Goal: Information Seeking & Learning: Learn about a topic

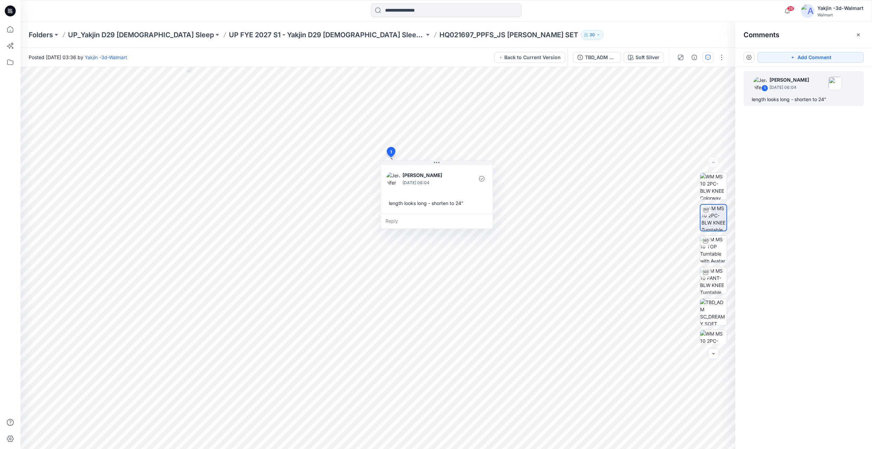
scroll to position [83, 0]
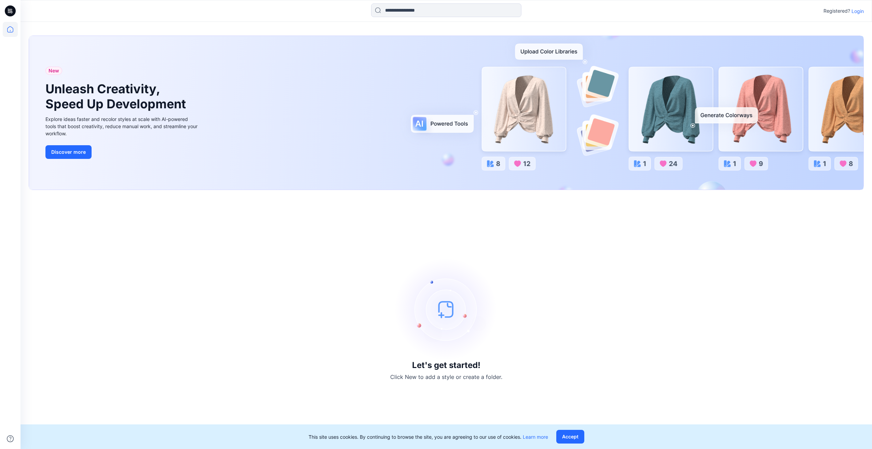
click at [855, 12] on p "Login" at bounding box center [858, 11] width 12 height 7
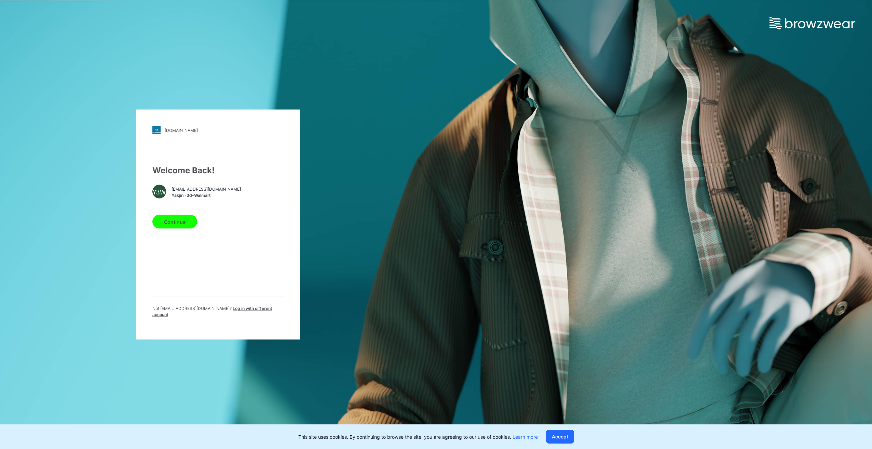
drag, startPoint x: 166, startPoint y: 216, endPoint x: 171, endPoint y: 216, distance: 4.8
click at [166, 216] on div "Continue" at bounding box center [217, 220] width 131 height 16
click at [183, 223] on button "Continue" at bounding box center [174, 222] width 45 height 14
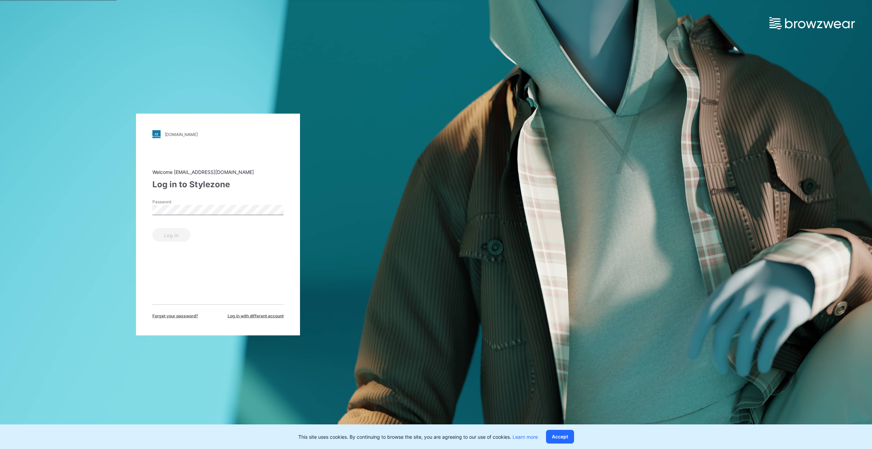
click at [215, 201] on div "Password" at bounding box center [217, 209] width 131 height 21
click at [160, 240] on button "Log in" at bounding box center [171, 235] width 38 height 14
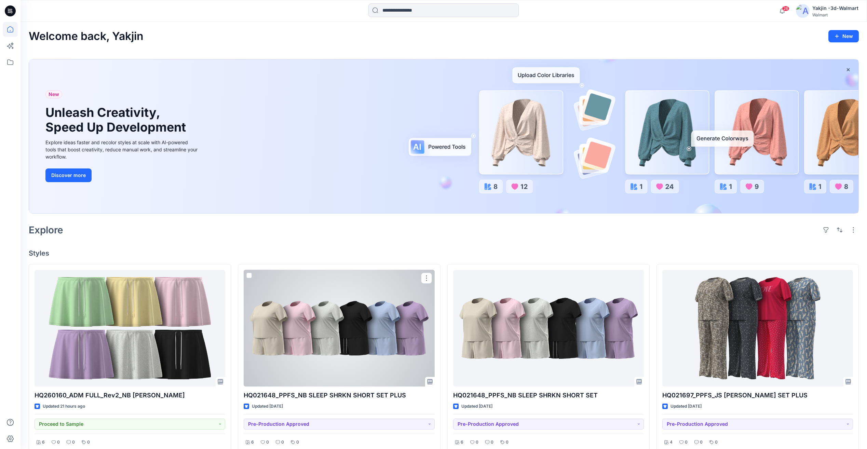
click at [339, 325] on div at bounding box center [339, 328] width 191 height 117
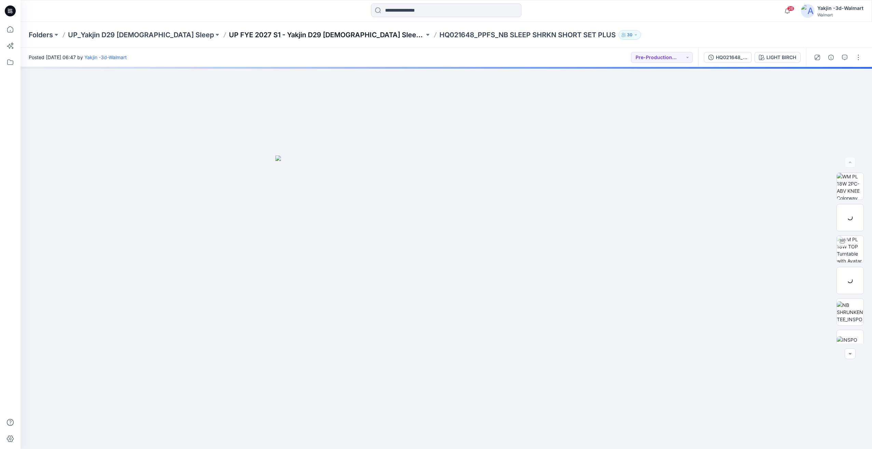
click at [253, 31] on p "UP FYE 2027 S1 - Yakjin D29 [DEMOGRAPHIC_DATA] Sleepwear" at bounding box center [327, 35] width 196 height 10
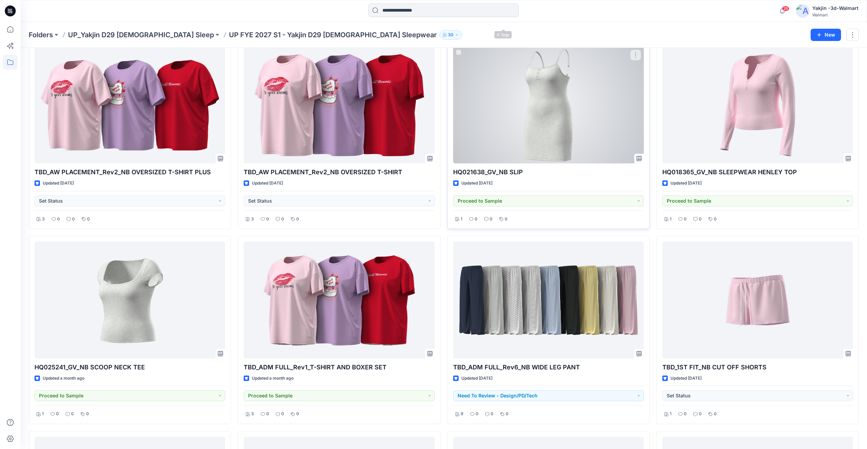
scroll to position [684, 0]
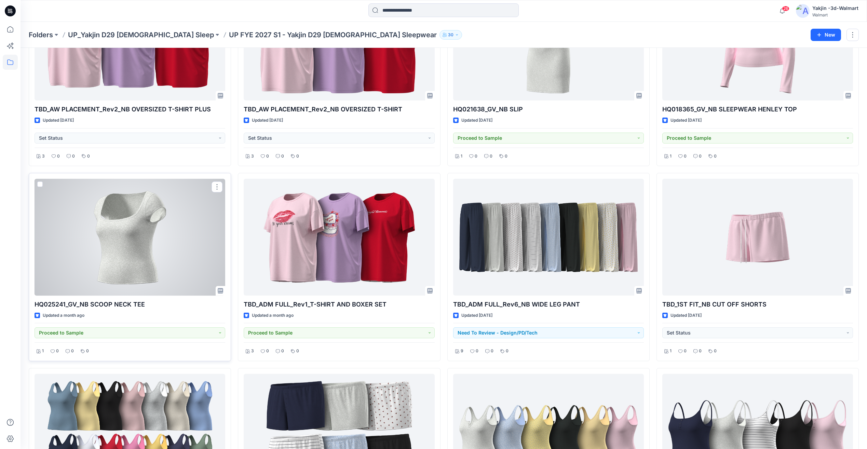
click at [158, 253] on div at bounding box center [130, 237] width 191 height 117
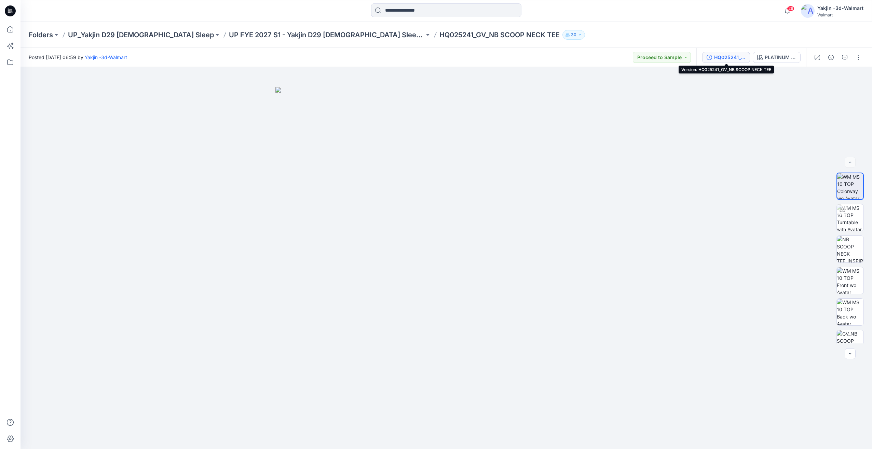
click at [741, 59] on div "HQ025241_GV_NB SCOOP NECK TEE" at bounding box center [730, 58] width 31 height 8
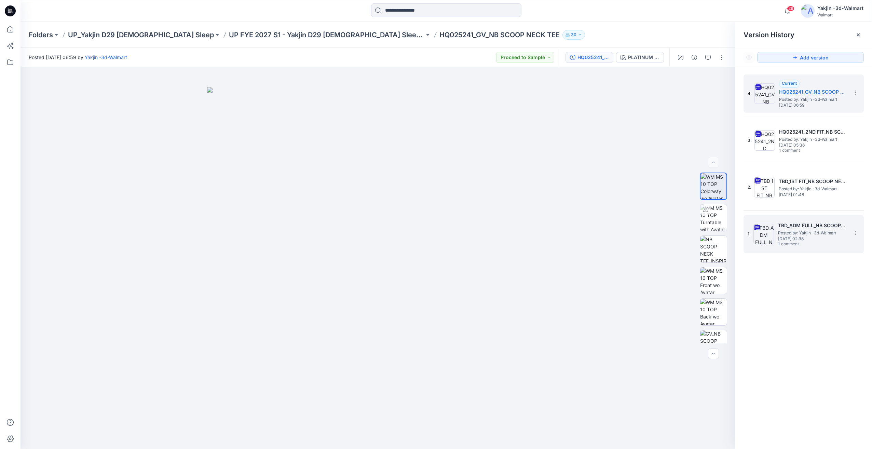
click at [793, 226] on h5 "TBD_ADM FULL_NB SCOOP NECK TEE" at bounding box center [812, 226] width 68 height 8
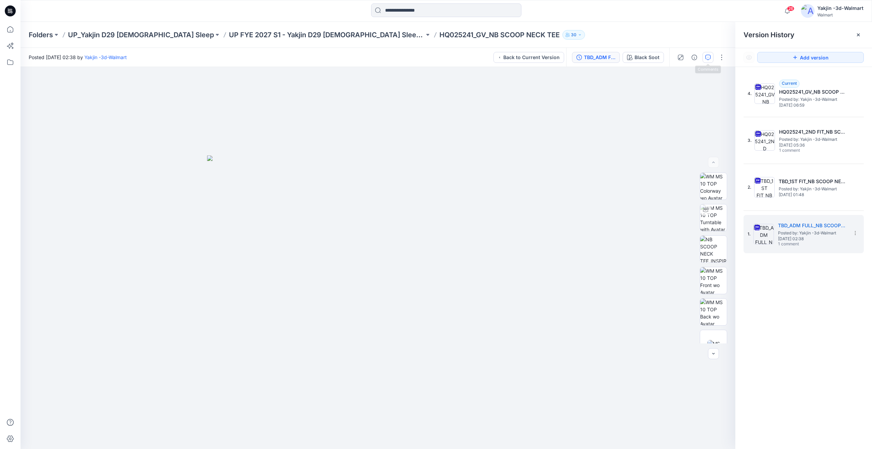
click at [709, 57] on icon "button" at bounding box center [708, 57] width 5 height 5
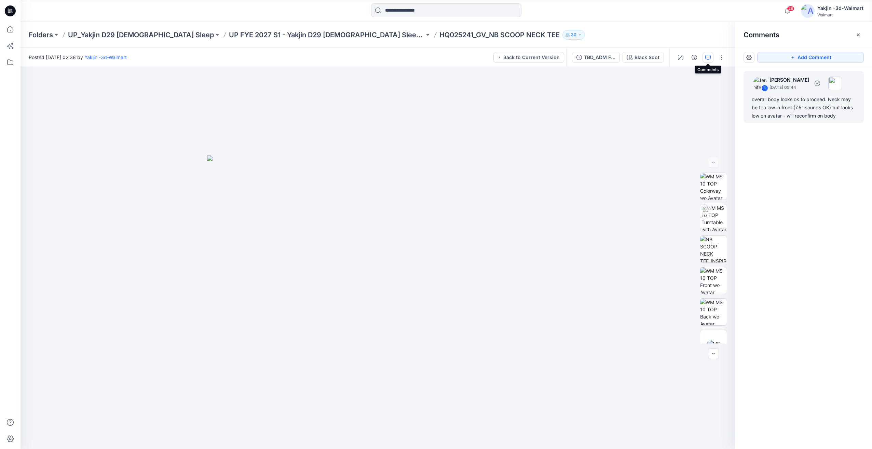
click at [828, 113] on div "overall body looks ok to proceed. Neck may be too low in front (7.5" sounds OK)…" at bounding box center [804, 107] width 104 height 25
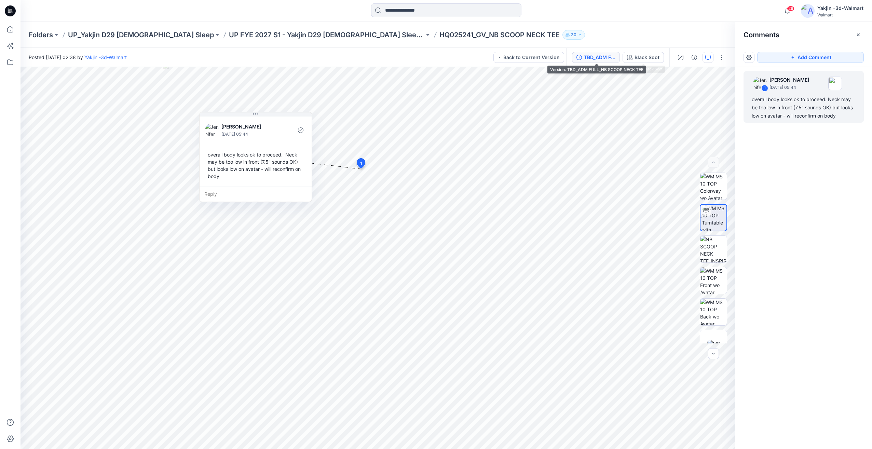
click at [603, 57] on div "TBD_ADM FULL_NB SCOOP NECK TEE" at bounding box center [599, 58] width 31 height 8
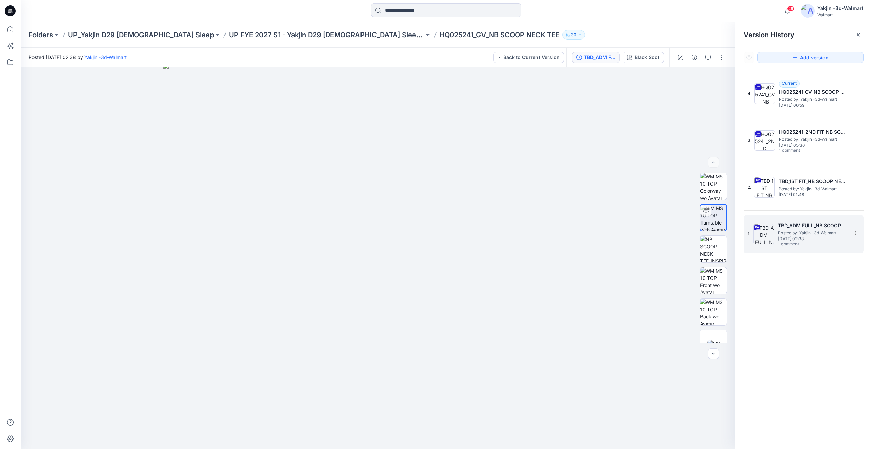
click at [842, 231] on span "Posted by: Yakjin -3d-Walmart" at bounding box center [812, 233] width 68 height 7
click at [707, 53] on button "button" at bounding box center [708, 57] width 11 height 11
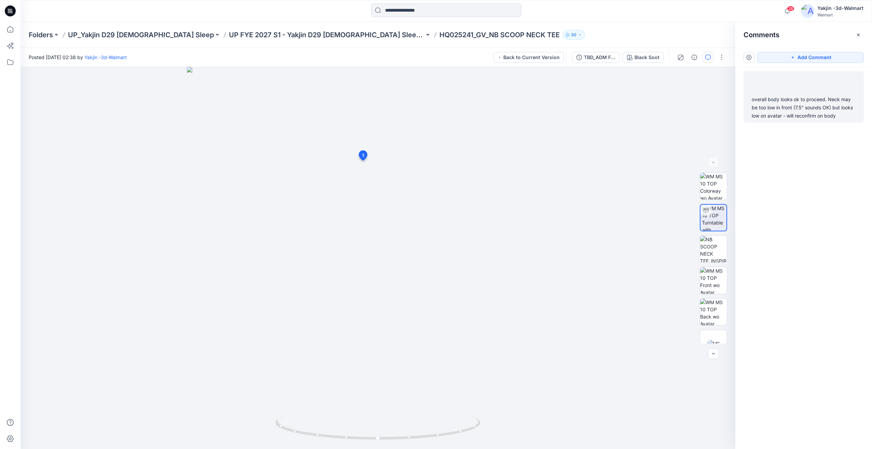
click at [803, 114] on div "overall body looks ok to proceed. Neck may be too low in front (7.5" sounds OK)…" at bounding box center [804, 107] width 104 height 25
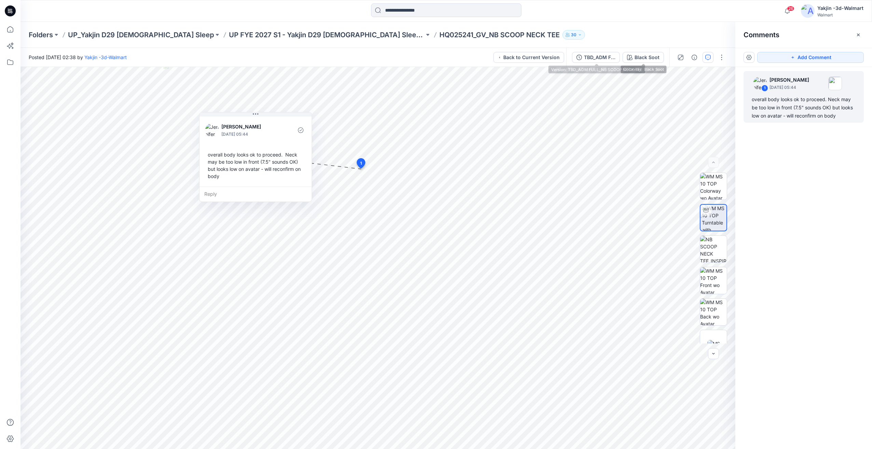
click at [568, 60] on div "TBD_ADM FULL_NB SCOOP NECK TEE Black Soot" at bounding box center [617, 57] width 103 height 19
click at [580, 58] on icon "button" at bounding box center [579, 57] width 1 height 2
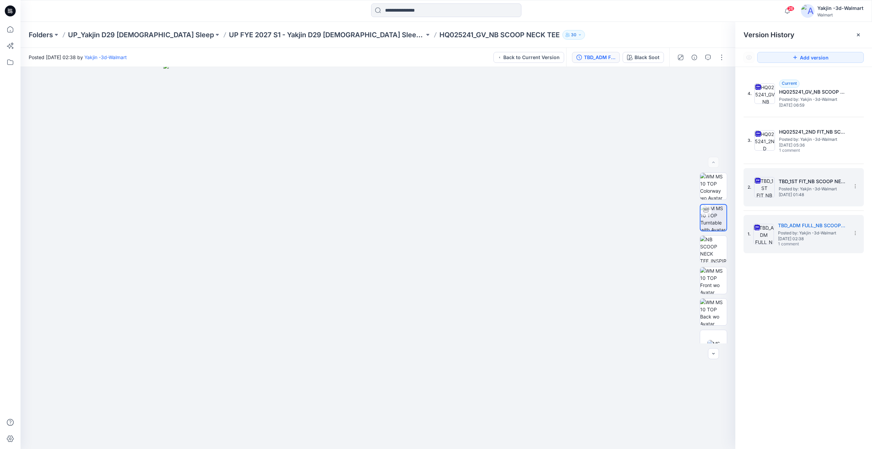
click at [796, 187] on span "Posted by: Yakjin -3d-Walmart" at bounding box center [813, 189] width 68 height 7
click at [816, 236] on span "Posted by: Yakjin -3d-Walmart" at bounding box center [812, 233] width 68 height 7
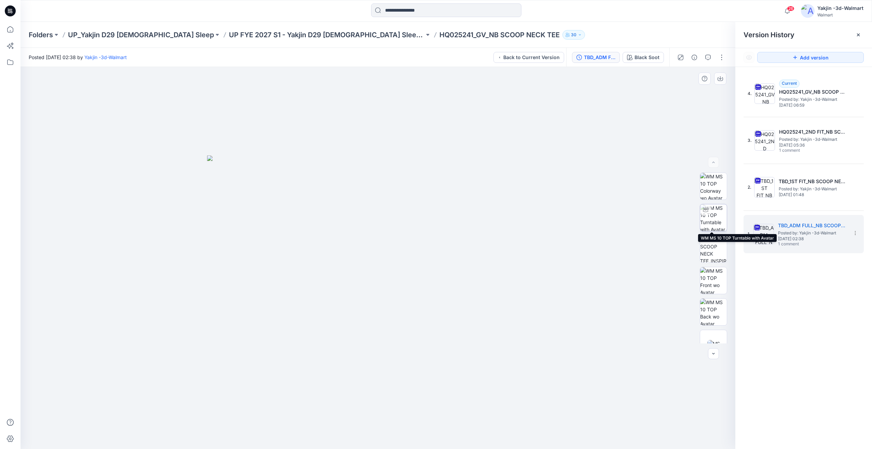
click at [712, 227] on img at bounding box center [713, 217] width 27 height 27
click at [650, 62] on button "Black Soot" at bounding box center [643, 57] width 41 height 11
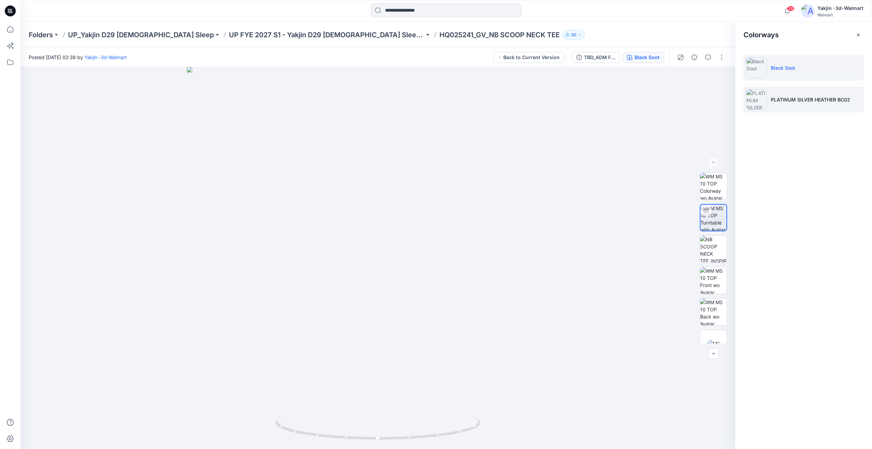
click at [806, 110] on li "PLATINUM SILVER HEATHER BC02" at bounding box center [804, 99] width 120 height 26
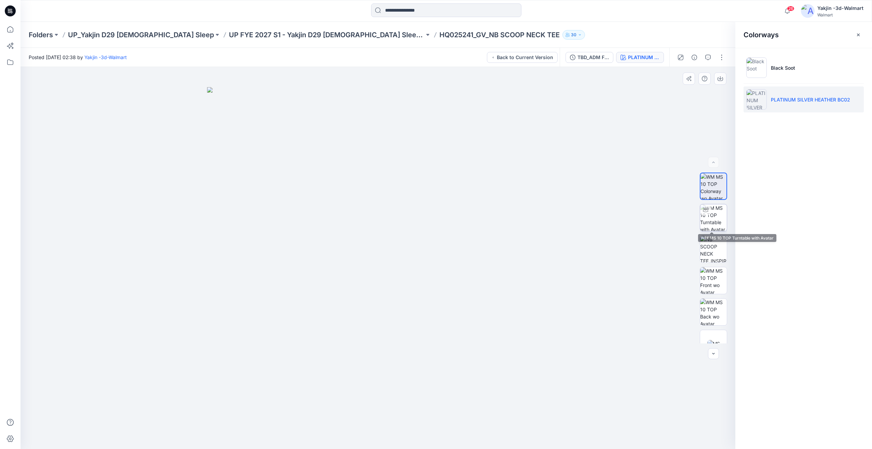
click at [705, 223] on img at bounding box center [713, 217] width 27 height 27
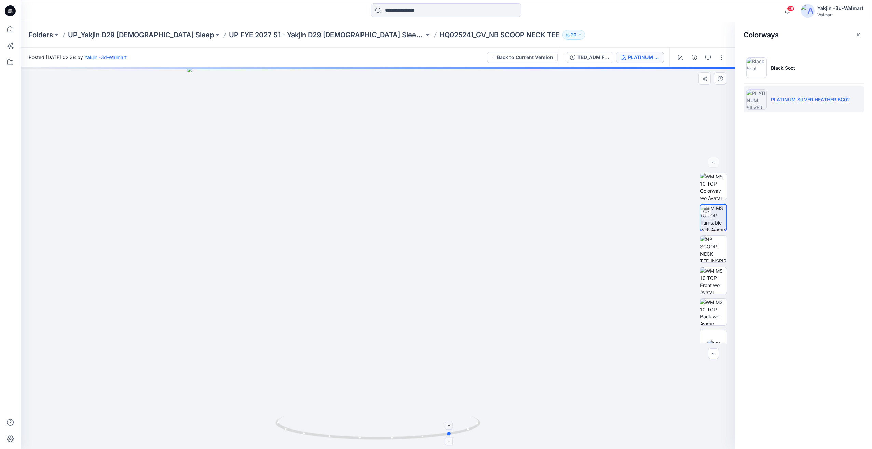
drag, startPoint x: 393, startPoint y: 423, endPoint x: 467, endPoint y: 430, distance: 74.2
click at [467, 430] on icon at bounding box center [379, 429] width 207 height 26
drag, startPoint x: 396, startPoint y: 424, endPoint x: 435, endPoint y: 412, distance: 40.8
click at [435, 412] on div at bounding box center [378, 258] width 715 height 382
click at [273, 36] on p "UP FYE 2027 S1 - Yakjin D29 [DEMOGRAPHIC_DATA] Sleepwear" at bounding box center [327, 35] width 196 height 10
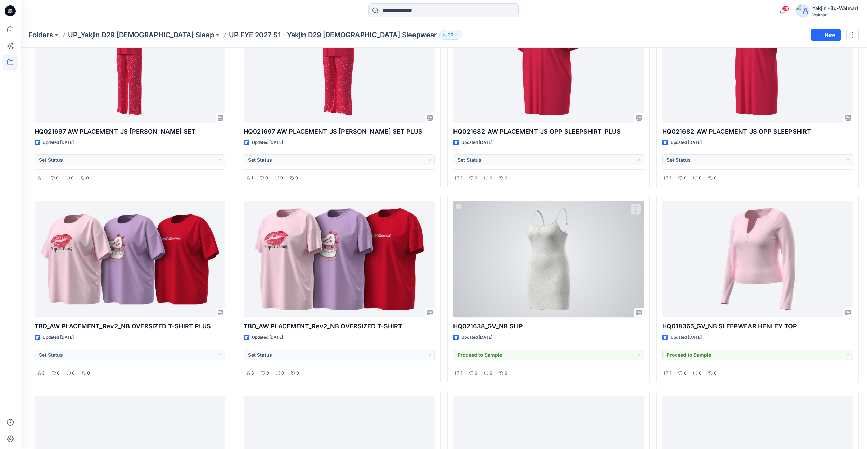
scroll to position [581, 0]
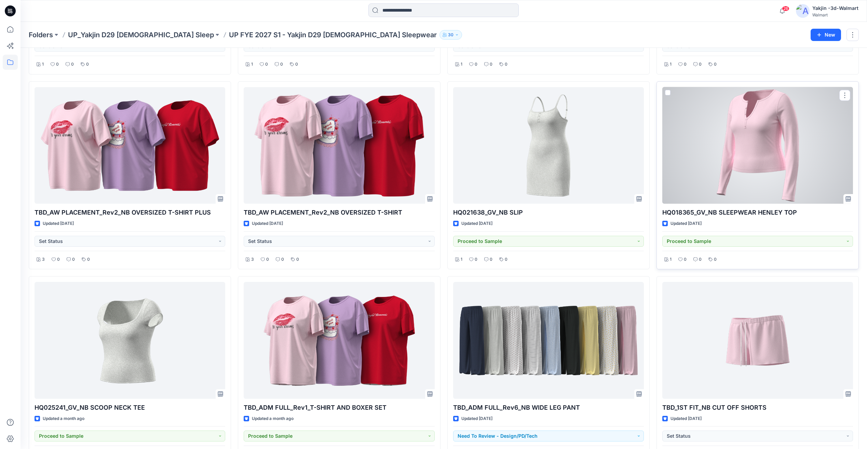
click at [752, 152] on div at bounding box center [758, 145] width 191 height 117
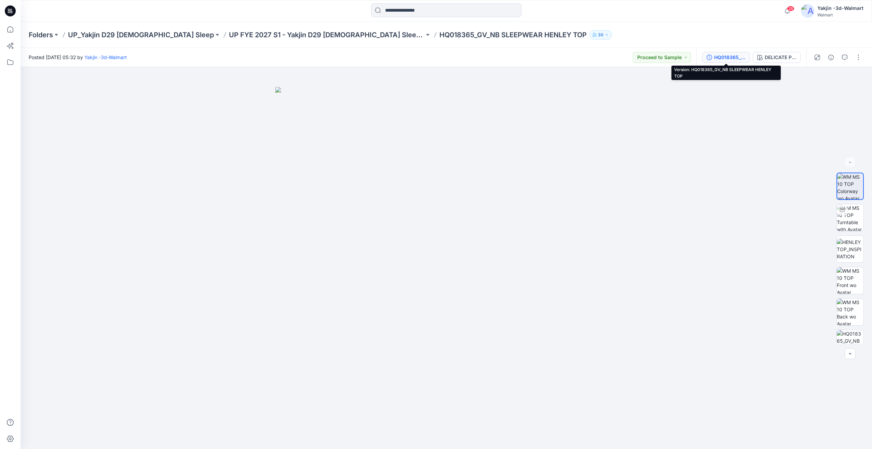
click at [725, 59] on div "HQ018365_GV_NB SLEEPWEAR HENLEY TOP" at bounding box center [730, 58] width 31 height 8
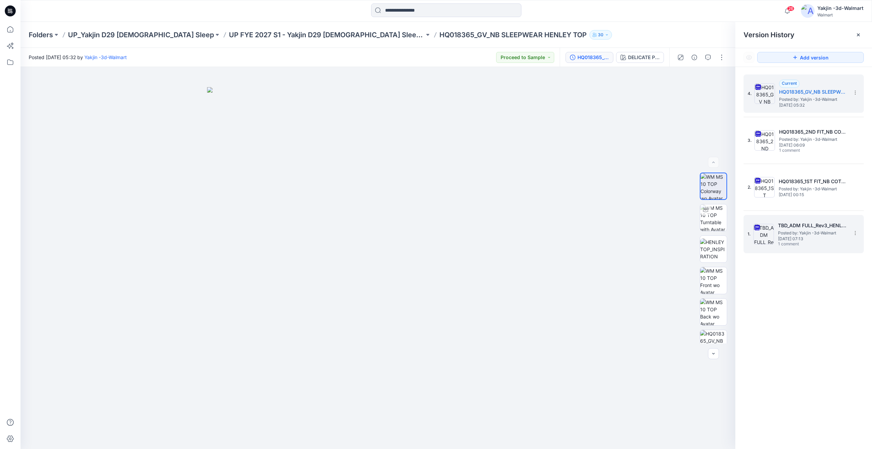
click at [826, 239] on span "Thursday, March 20, 2025 07:13" at bounding box center [812, 239] width 68 height 5
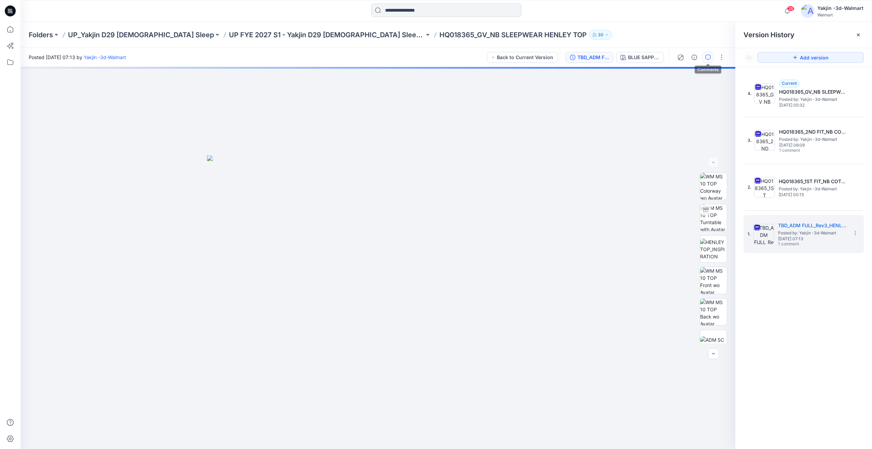
click at [710, 59] on icon "button" at bounding box center [708, 57] width 5 height 5
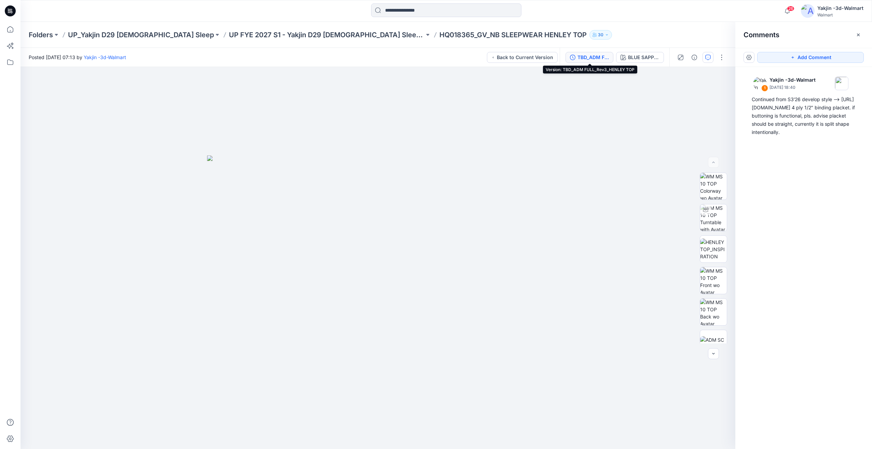
click at [594, 59] on div "TBD_ADM FULL_Rev3_HENLEY TOP" at bounding box center [593, 58] width 31 height 8
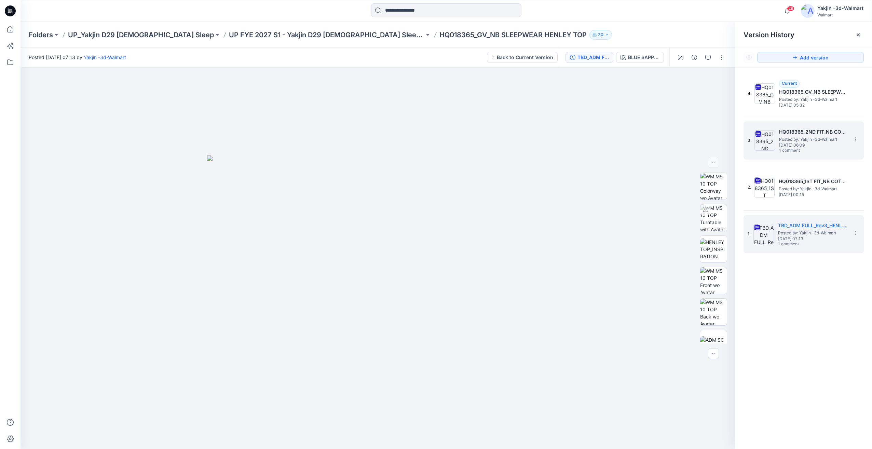
click at [804, 138] on span "Posted by: Yakjin -3d-Walmart" at bounding box center [813, 139] width 68 height 7
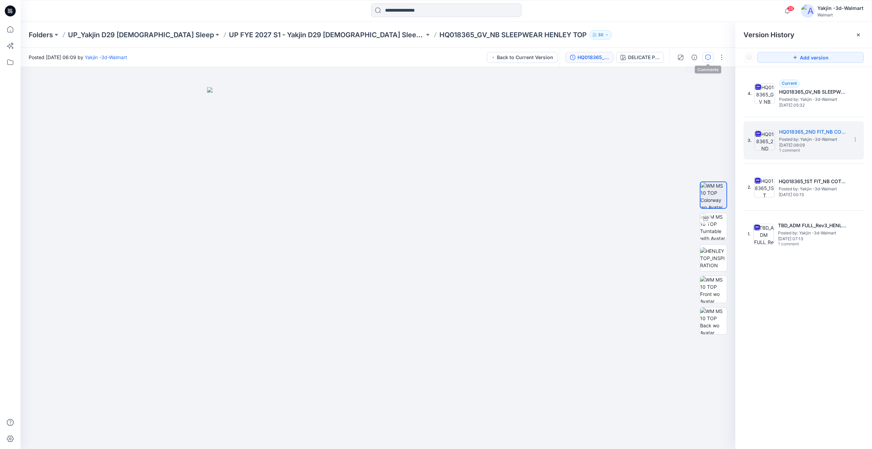
click at [706, 59] on icon "button" at bounding box center [708, 57] width 5 height 5
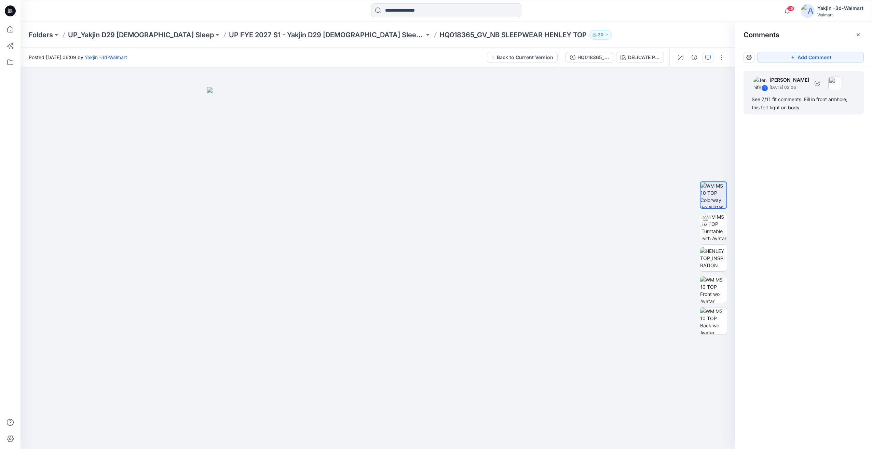
click at [776, 107] on div "See 7/11 fit comments. Fill in front armhole; this felt tight on body" at bounding box center [804, 103] width 104 height 16
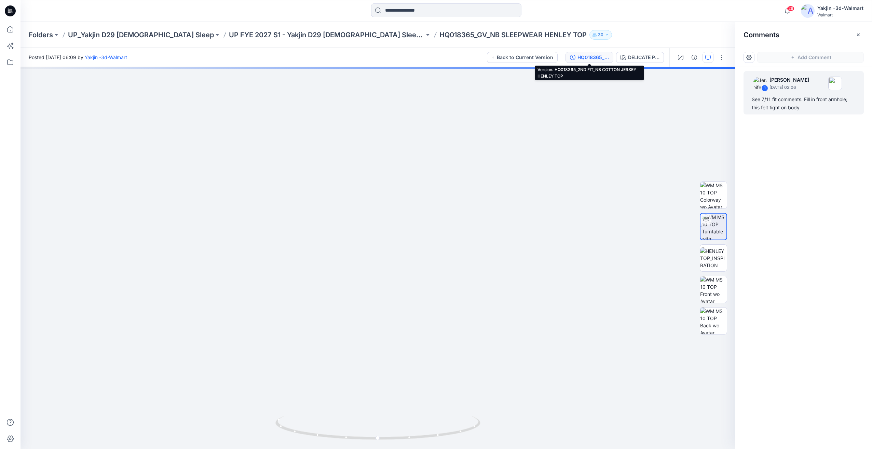
click at [589, 54] on div "HQ018365_2ND FIT_NB COTTON JERSEY HENLEY TOP" at bounding box center [593, 58] width 31 height 8
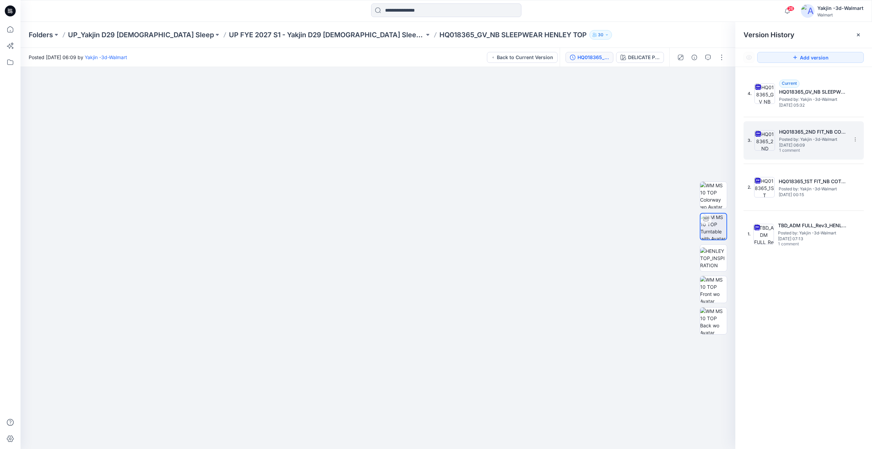
click at [776, 145] on div "3. HQ018365_2ND FIT_NB COTTON JERSEY HENLEY TOP Posted by: Yakjin -3d-Walmart W…" at bounding box center [799, 140] width 103 height 33
click at [710, 58] on icon "button" at bounding box center [708, 57] width 5 height 5
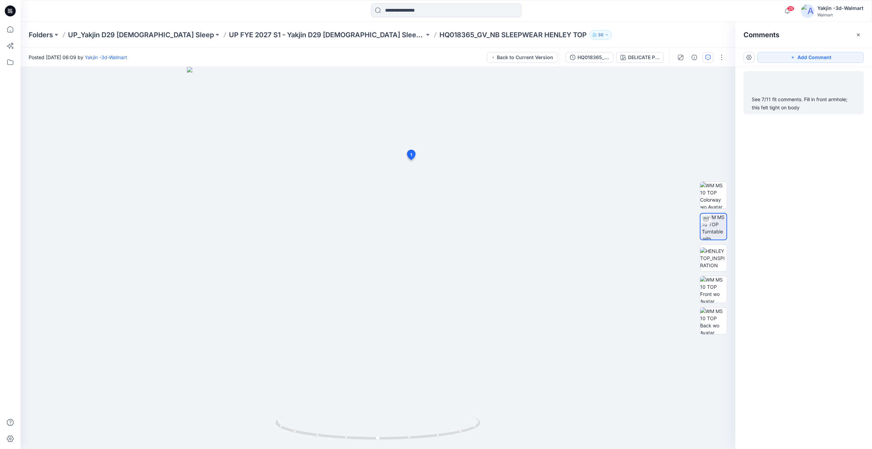
click at [805, 109] on div "See 7/11 fit comments. Fill in front armhole; this felt tight on body" at bounding box center [804, 103] width 104 height 16
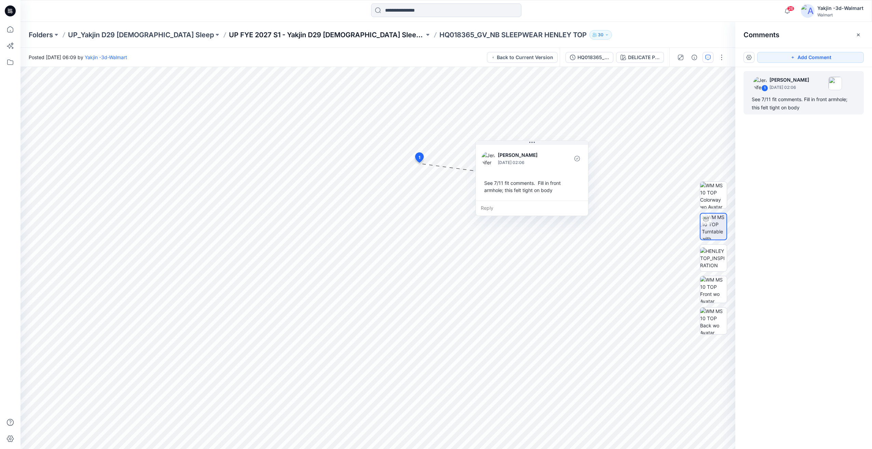
click at [294, 36] on p "UP FYE 2027 S1 - Yakjin D29 [DEMOGRAPHIC_DATA] Sleepwear" at bounding box center [327, 35] width 196 height 10
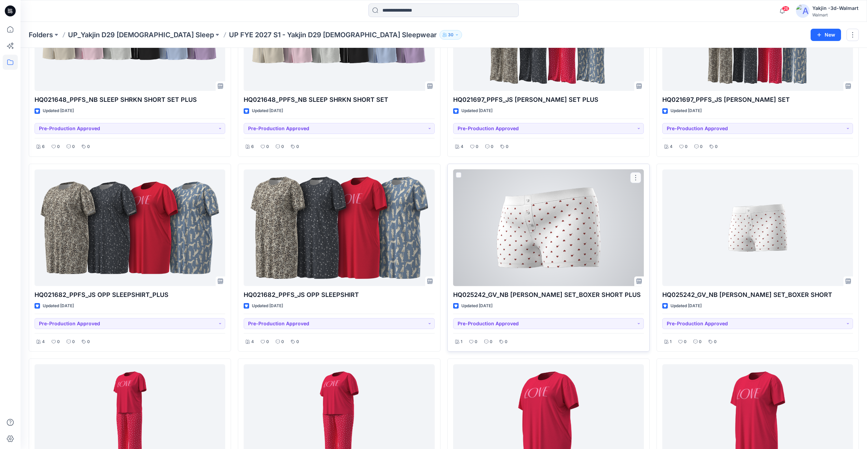
scroll to position [114, 0]
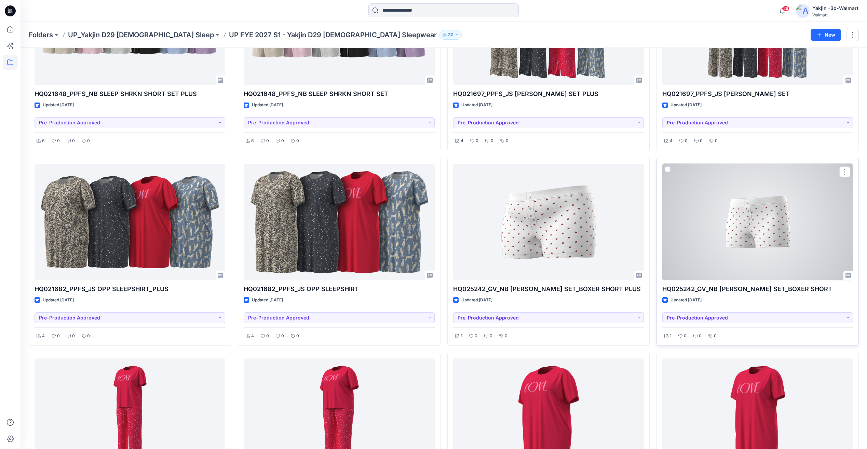
click at [761, 217] on div at bounding box center [758, 222] width 191 height 117
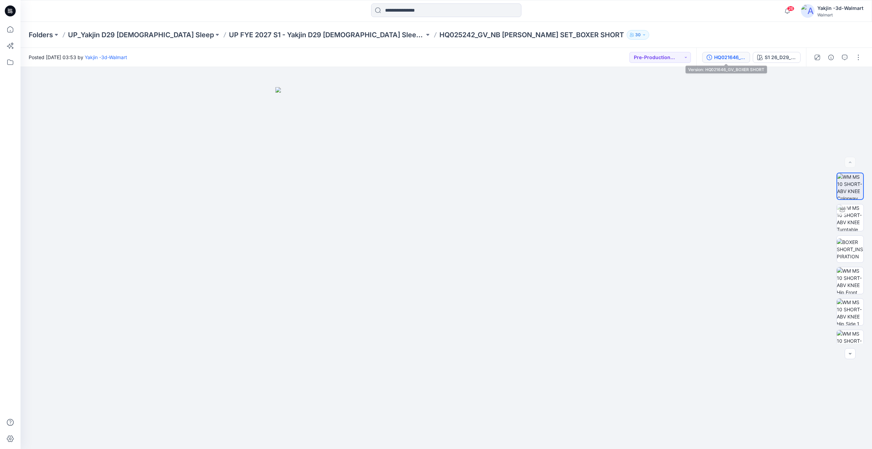
click at [734, 62] on button "HQ021646_GV_BOXER SHORT" at bounding box center [727, 57] width 48 height 11
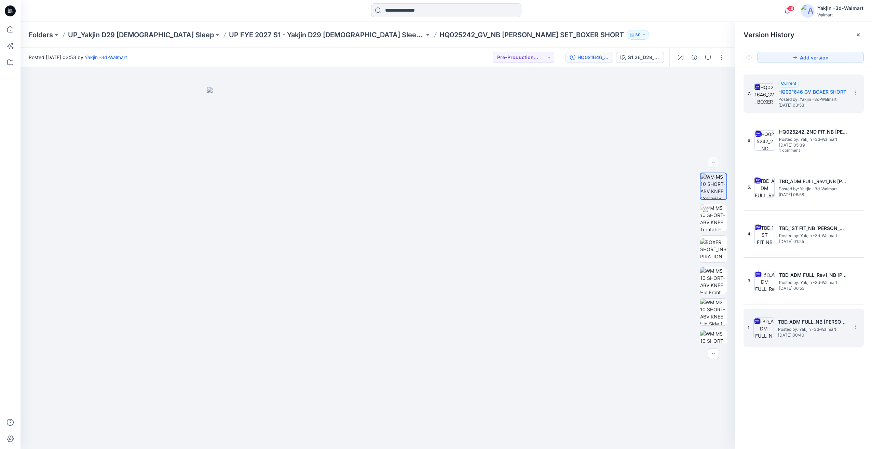
click at [806, 337] on span "Monday, June 09, 2025 00:40" at bounding box center [812, 335] width 68 height 5
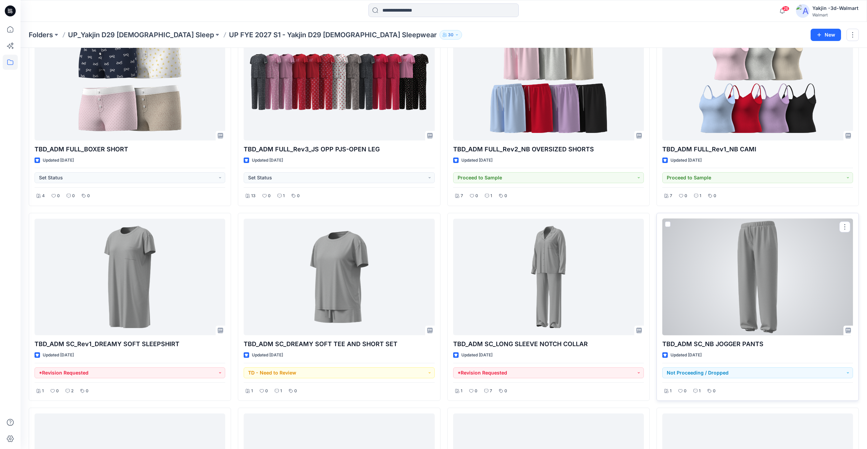
scroll to position [1310, 0]
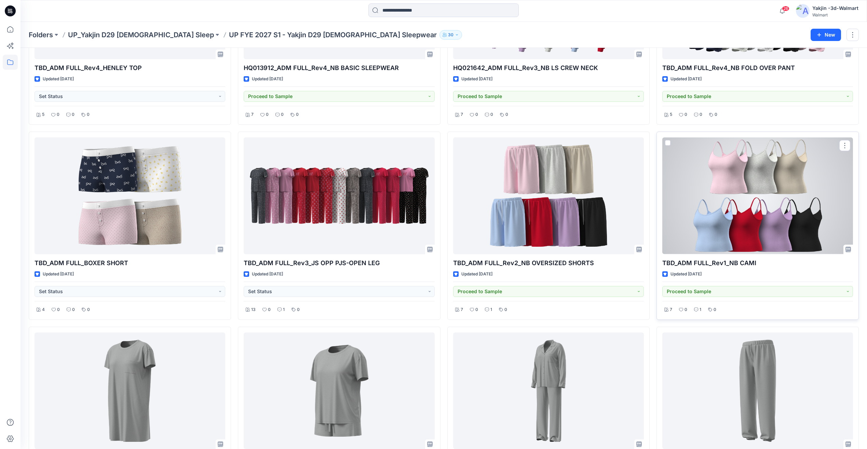
click at [743, 235] on div at bounding box center [758, 195] width 191 height 117
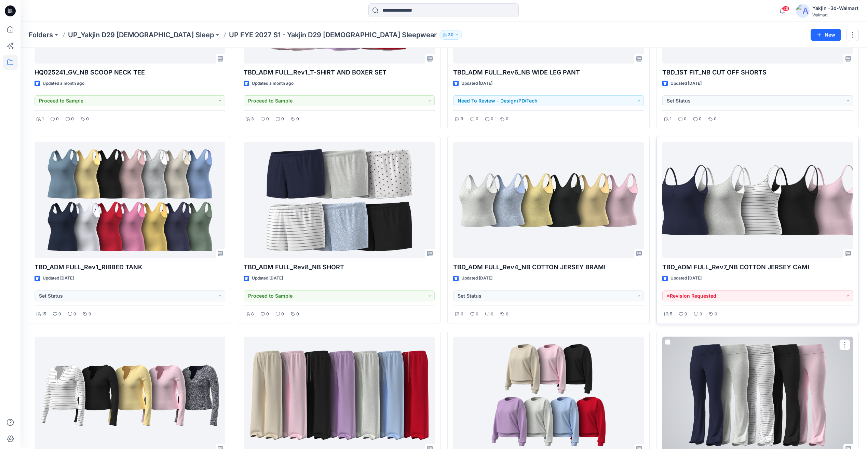
scroll to position [855, 0]
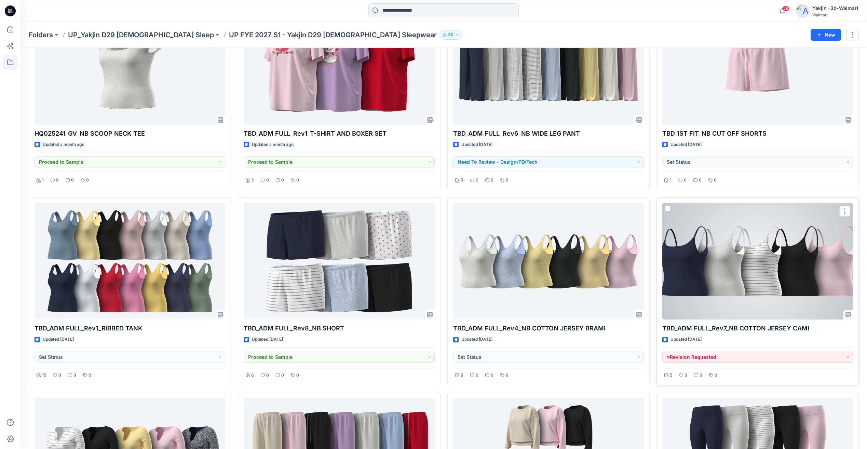
click at [746, 271] on div at bounding box center [758, 261] width 191 height 117
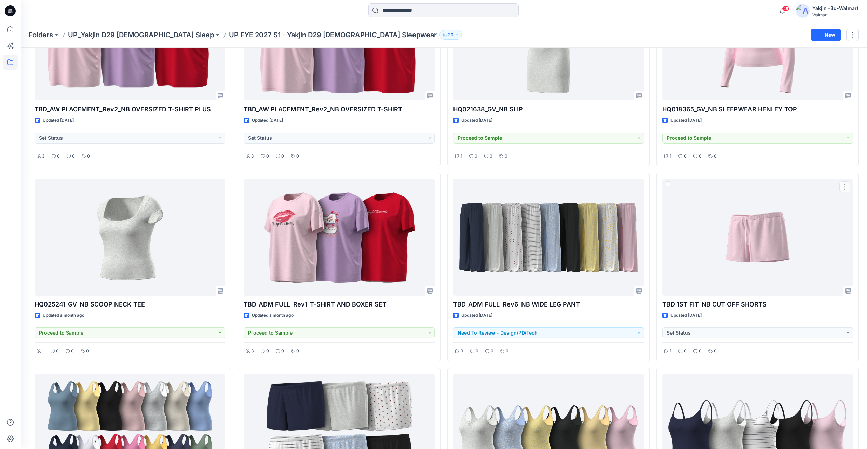
scroll to position [0, 0]
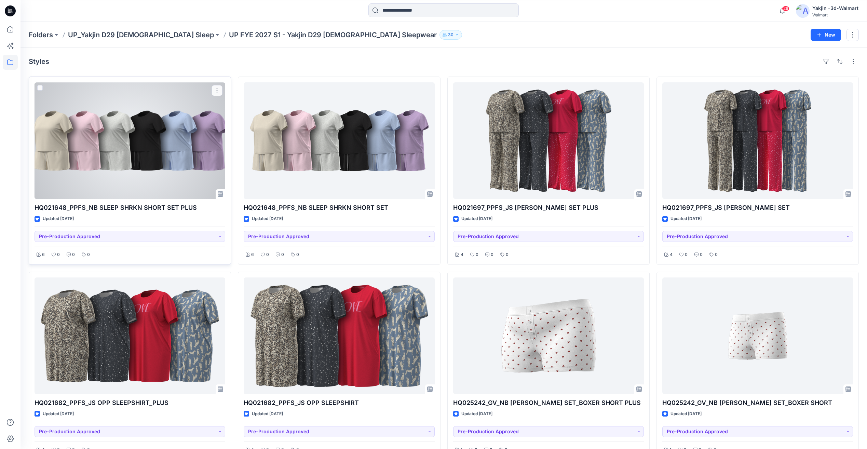
click at [157, 156] on div at bounding box center [130, 140] width 191 height 117
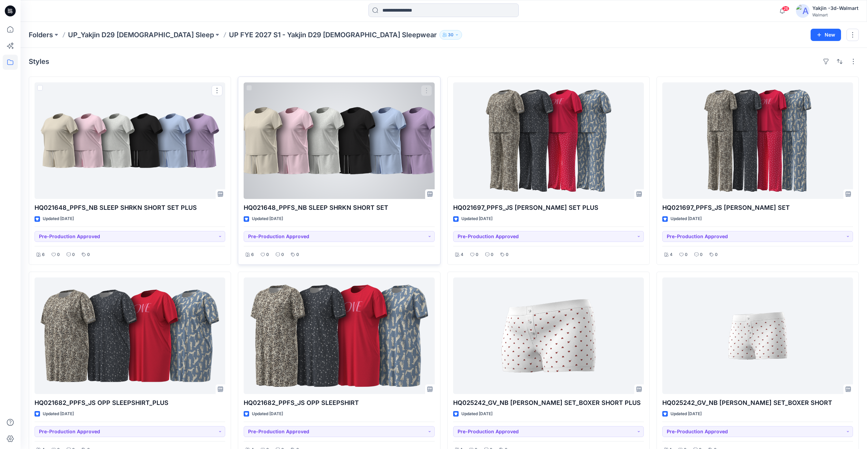
click at [313, 149] on div at bounding box center [339, 140] width 191 height 117
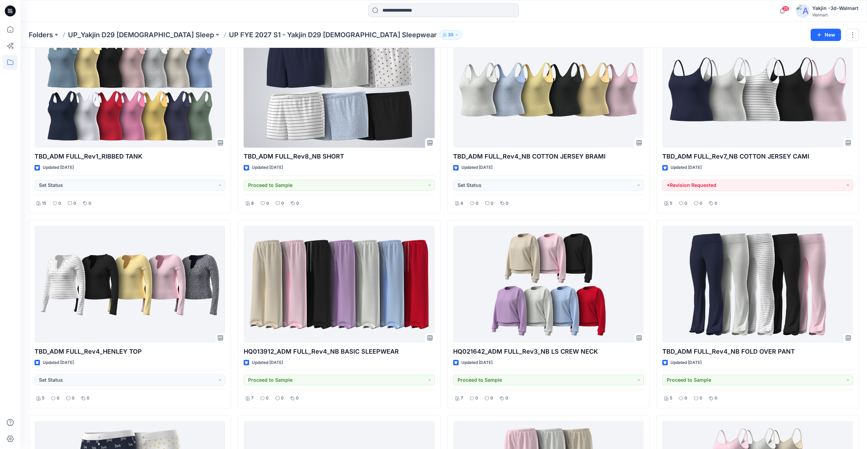
scroll to position [1026, 0]
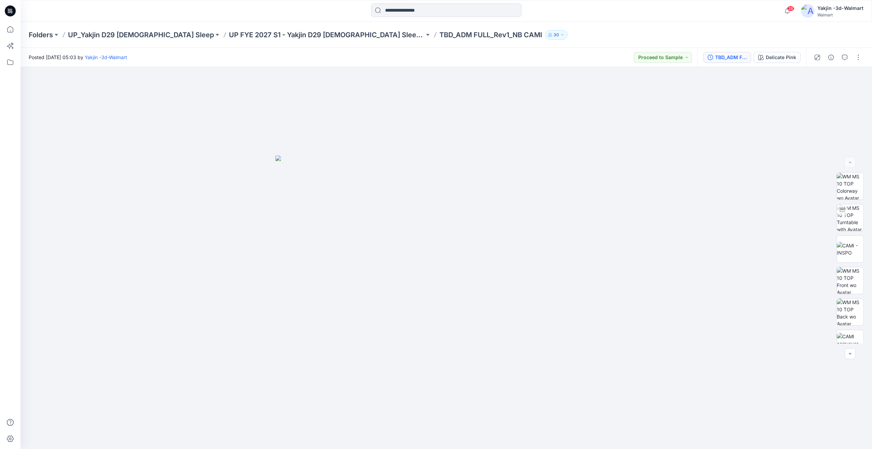
click at [742, 61] on div "TBD_ADM FULL_Rev1_NB CAMI" at bounding box center [731, 58] width 31 height 8
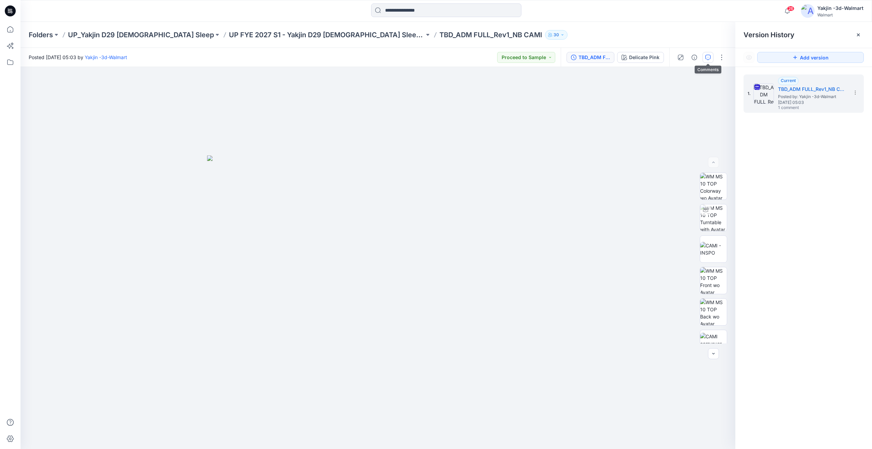
click at [710, 56] on icon "button" at bounding box center [708, 57] width 5 height 5
click at [770, 112] on div "This style has been carried over from S3'25. Pls see the previous production sp…" at bounding box center [804, 107] width 104 height 25
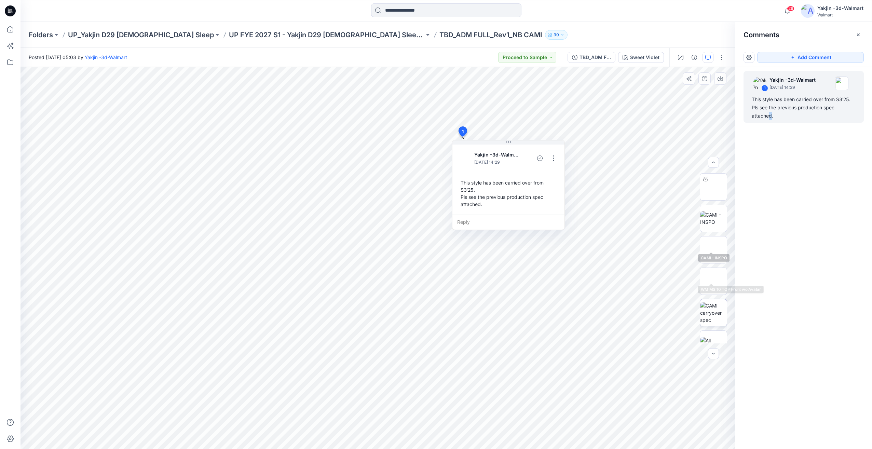
scroll to position [45, 0]
click at [710, 294] on img at bounding box center [713, 299] width 27 height 22
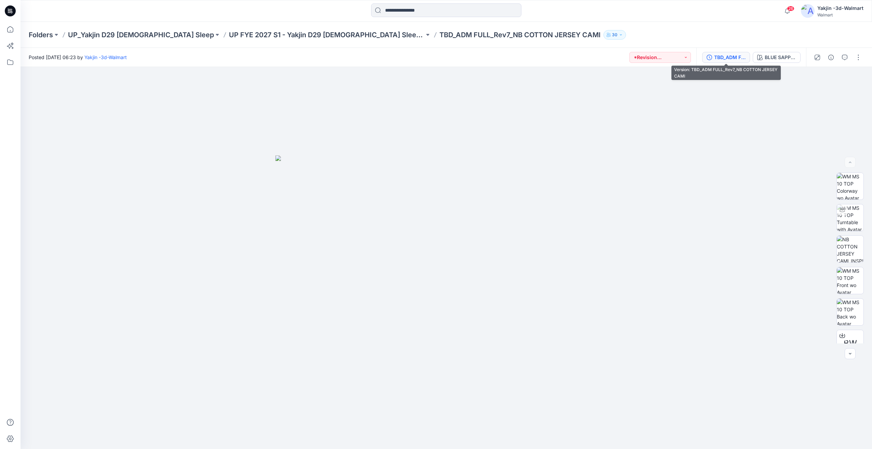
click at [709, 53] on button "TBD_ADM FULL_Rev7_NB COTTON JERSEY CAMI" at bounding box center [727, 57] width 48 height 11
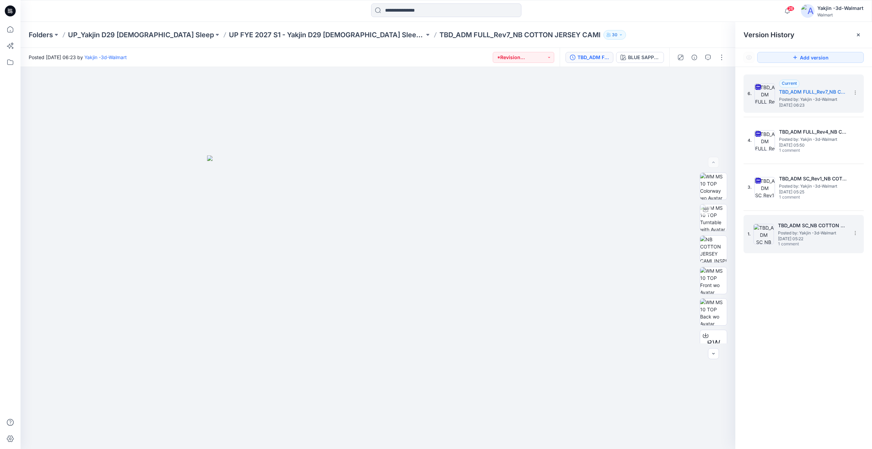
click at [779, 218] on div "1. TBD_ADM SC_NB COTTON JERSEY CAMI Posted by: Yakjin -3d-Walmart [DATE] 05:22 …" at bounding box center [799, 234] width 103 height 33
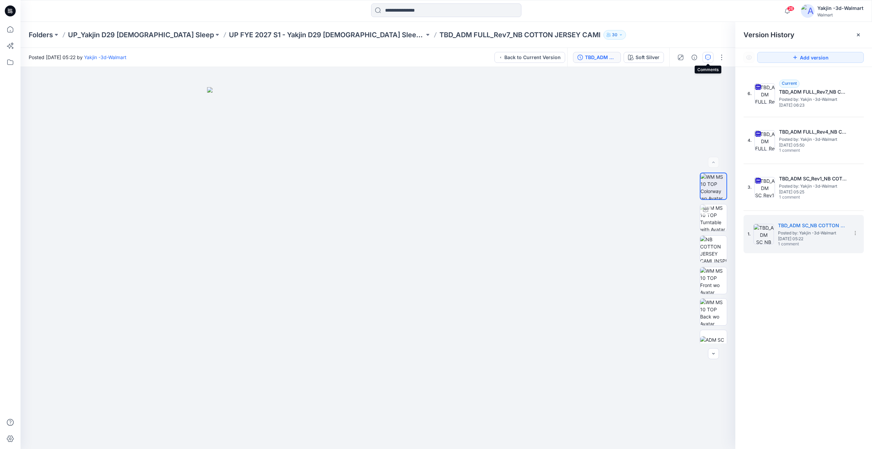
click at [703, 58] on button "button" at bounding box center [708, 57] width 11 height 11
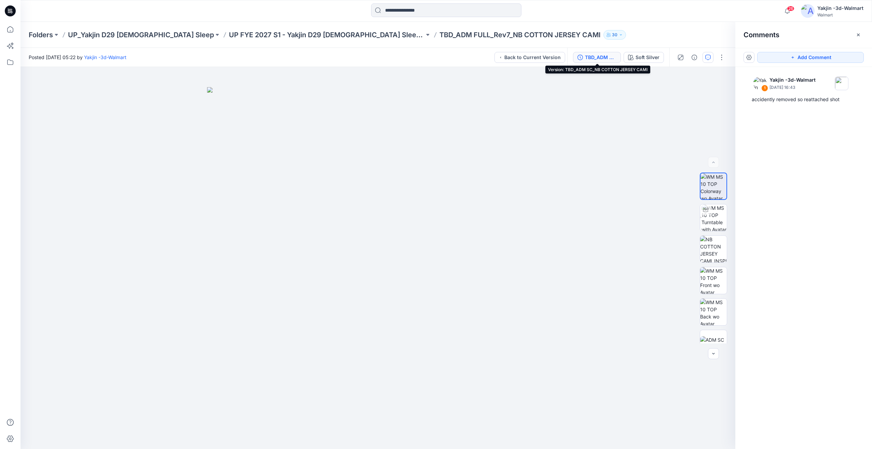
click at [607, 54] on div "TBD_ADM SC_NB COTTON JERSEY CAMI" at bounding box center [600, 58] width 31 height 8
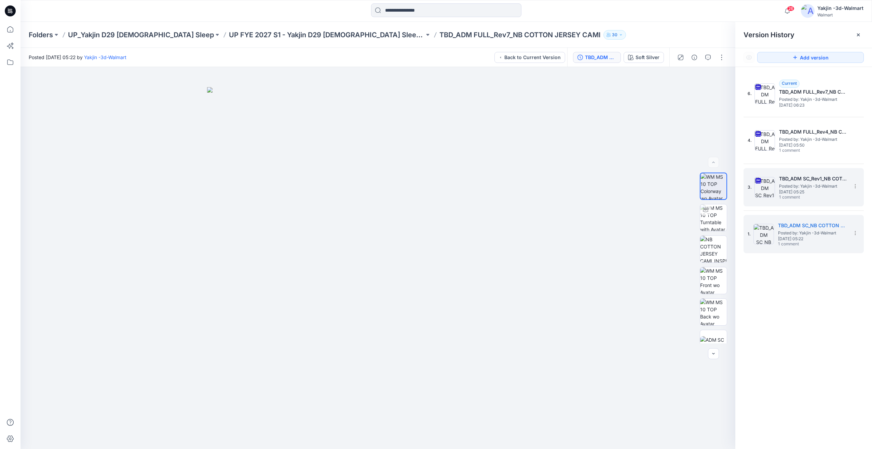
click at [792, 191] on span "Monday, March 31, 2025 05:25" at bounding box center [813, 192] width 68 height 5
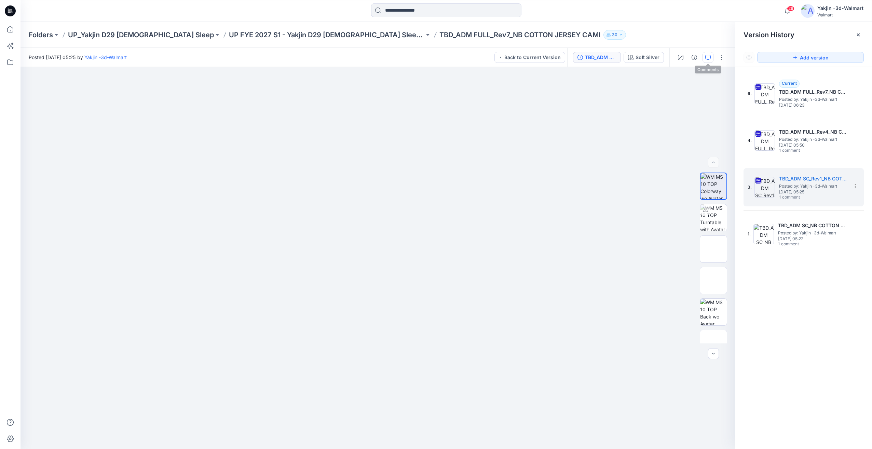
click at [707, 58] on icon "button" at bounding box center [708, 57] width 5 height 5
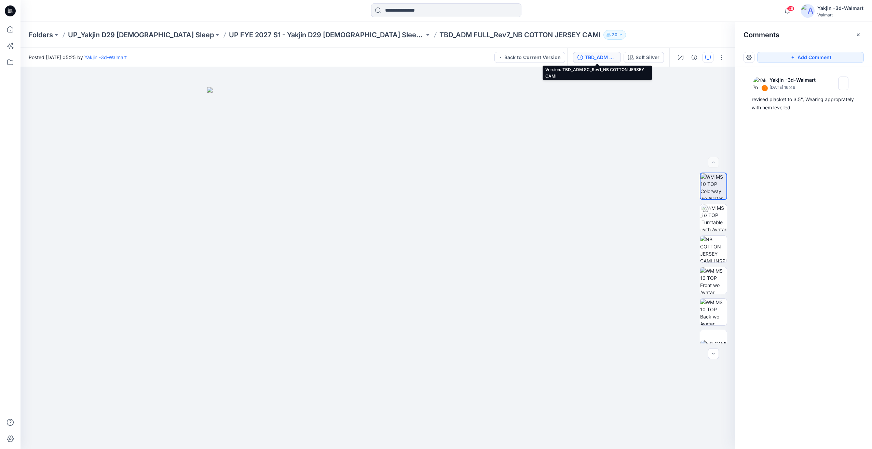
click at [585, 61] on button "TBD_ADM SC_Rev1_NB COTTON JERSEY CAMI" at bounding box center [597, 57] width 48 height 11
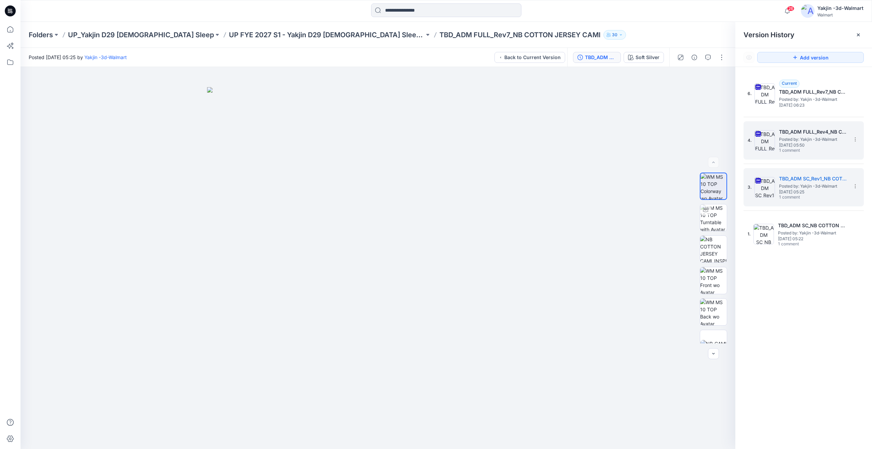
click at [810, 154] on div "4. TBD_ADM FULL_Rev4_NB COTTON JERSEY CAMI Posted by: Yakjin -3d-Walmart Wednes…" at bounding box center [799, 140] width 103 height 33
click at [707, 55] on icon "button" at bounding box center [708, 57] width 5 height 5
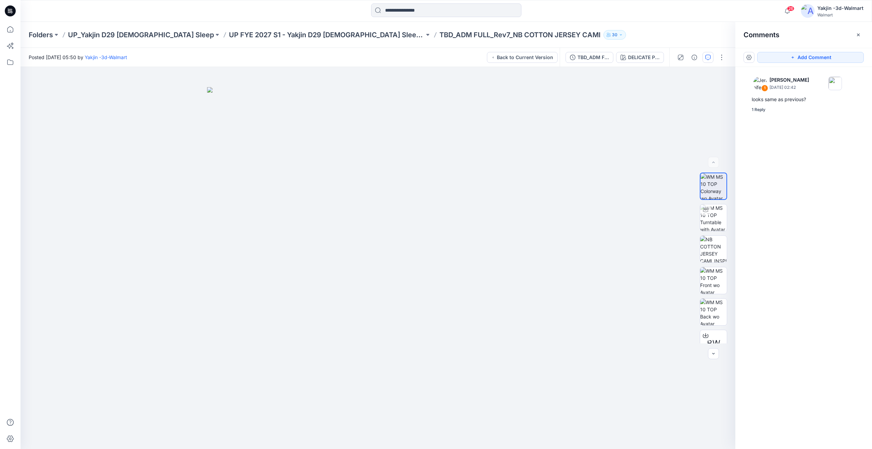
click at [796, 149] on div "1 Jennifer Yerkes April 03, 2025 02:42 looks same as previous? 1 Reply" at bounding box center [804, 245] width 137 height 357
click at [784, 117] on div "1 Jennifer Yerkes April 03, 2025 02:42 looks same as previous? 1 Reply" at bounding box center [804, 245] width 137 height 357
click at [786, 108] on div "1 Reply" at bounding box center [808, 109] width 112 height 7
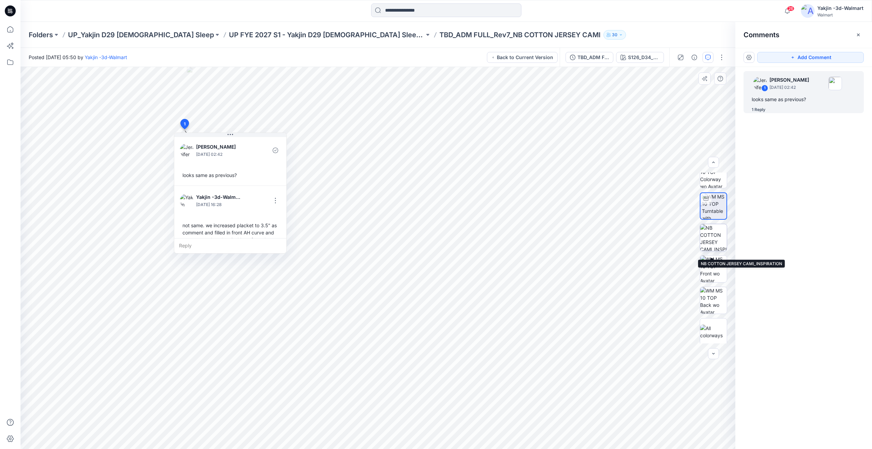
scroll to position [14, 0]
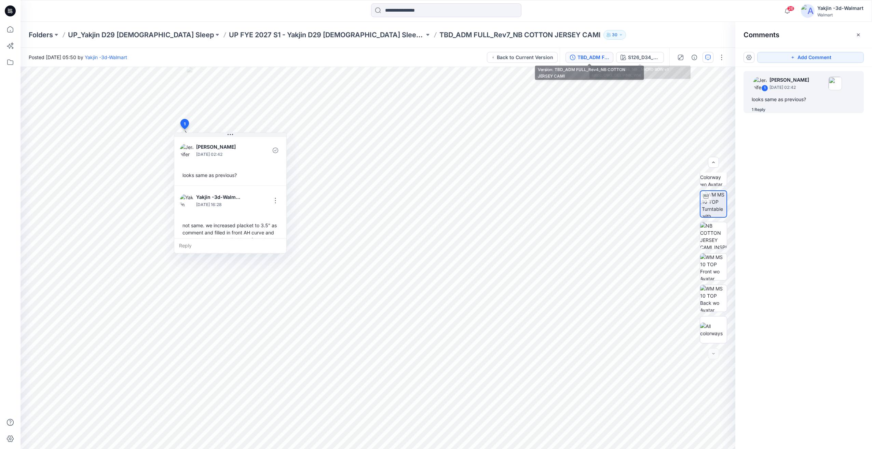
click at [589, 59] on div "TBD_ADM FULL_Rev4_NB COTTON JERSEY CAMI" at bounding box center [593, 58] width 31 height 8
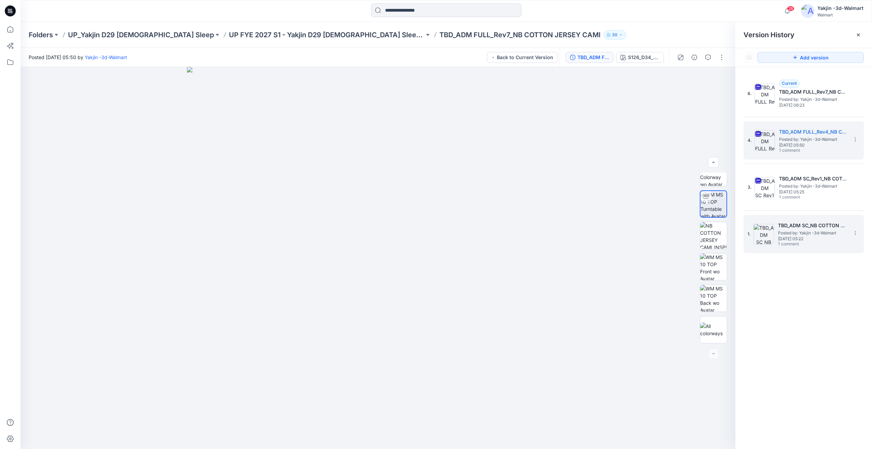
click at [810, 250] on div "1. TBD_ADM SC_NB COTTON JERSEY CAMI Posted by: Yakjin -3d-Walmart Monday, March…" at bounding box center [799, 234] width 103 height 33
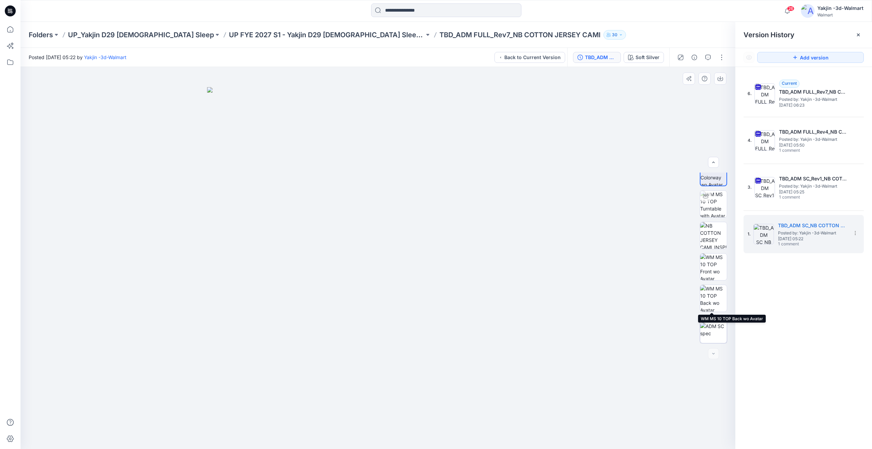
click at [714, 331] on img at bounding box center [713, 330] width 27 height 14
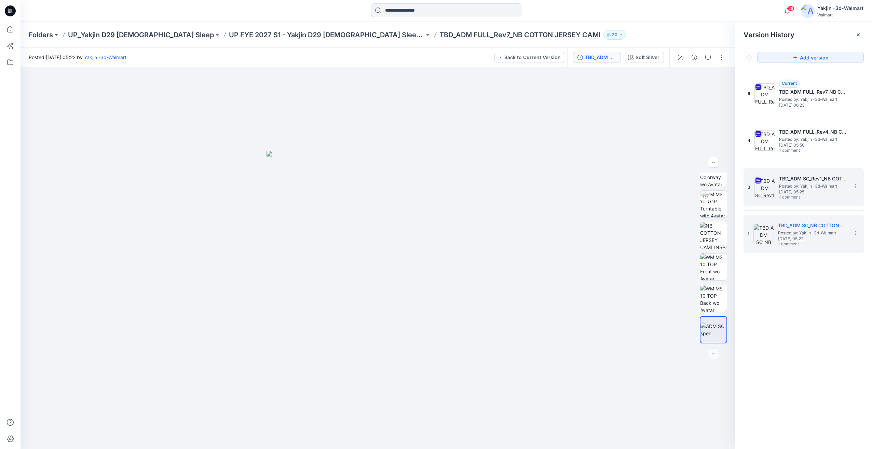
click at [784, 190] on span "Monday, March 31, 2025 05:25" at bounding box center [813, 192] width 68 height 5
click at [820, 240] on span "Monday, March 31, 2025 05:22" at bounding box center [812, 239] width 68 height 5
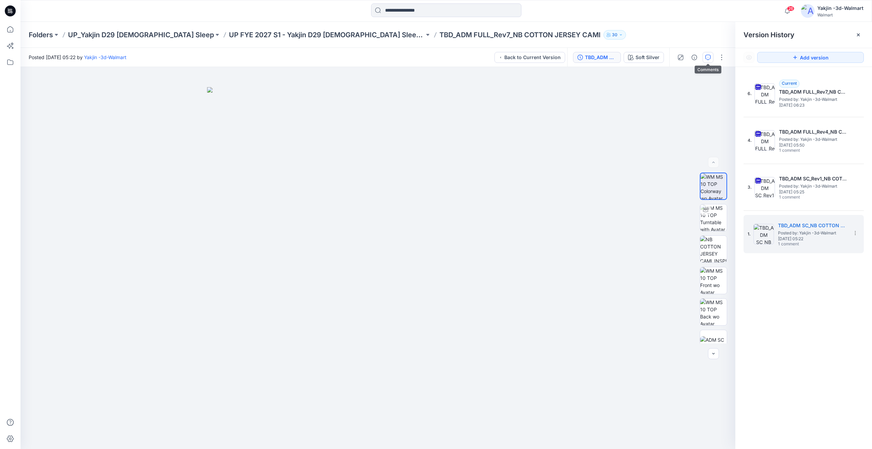
click at [706, 55] on icon "button" at bounding box center [708, 57] width 5 height 5
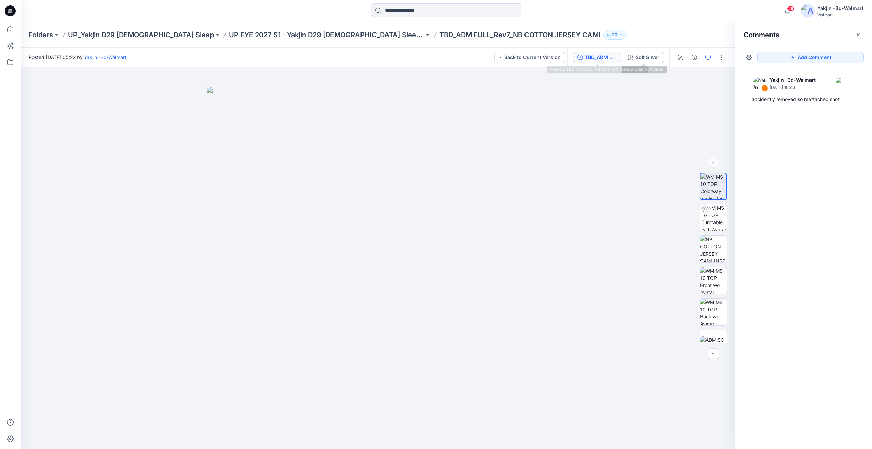
click at [592, 56] on div "TBD_ADM SC_NB COTTON JERSEY CAMI" at bounding box center [600, 58] width 31 height 8
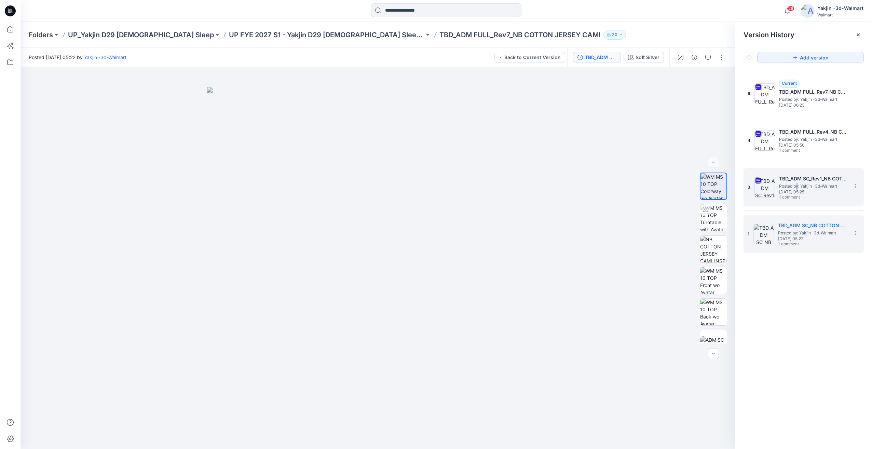
click at [797, 186] on span "Posted by: Yakjin -3d-Walmart" at bounding box center [813, 186] width 68 height 7
click at [703, 58] on button "button" at bounding box center [708, 57] width 11 height 11
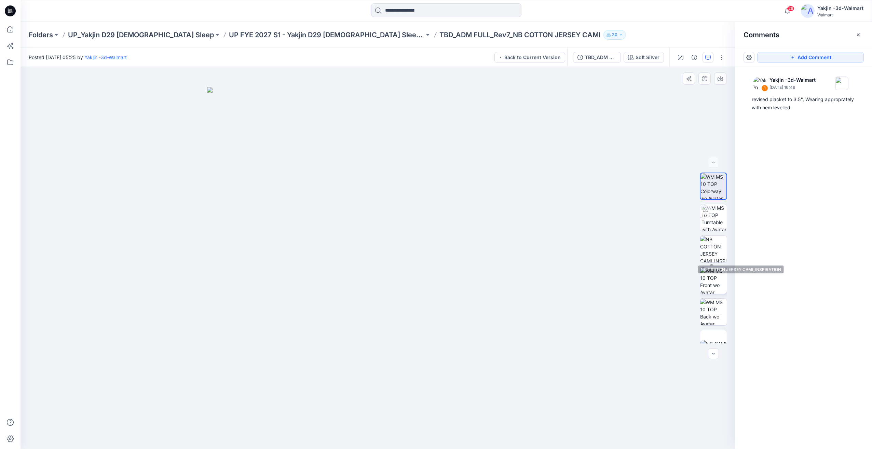
scroll to position [14, 0]
click at [709, 334] on img at bounding box center [714, 329] width 26 height 7
drag, startPoint x: 592, startPoint y: 58, endPoint x: 602, endPoint y: 62, distance: 11.2
click at [592, 58] on div "TBD_ADM SC_Rev1_NB COTTON JERSEY CAMI" at bounding box center [600, 58] width 31 height 8
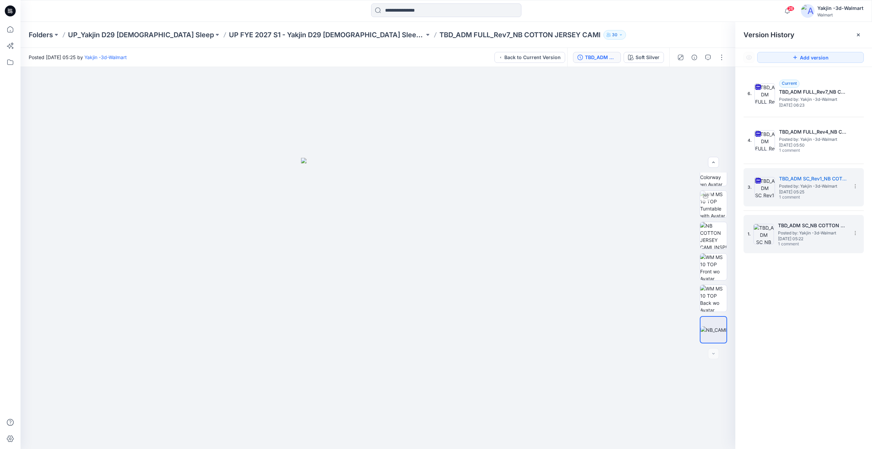
click at [828, 242] on div "TBD_ADM SC_NB COTTON JERSEY CAMI Posted by: Yakjin -3d-Walmart Monday, March 31…" at bounding box center [812, 235] width 68 height 26
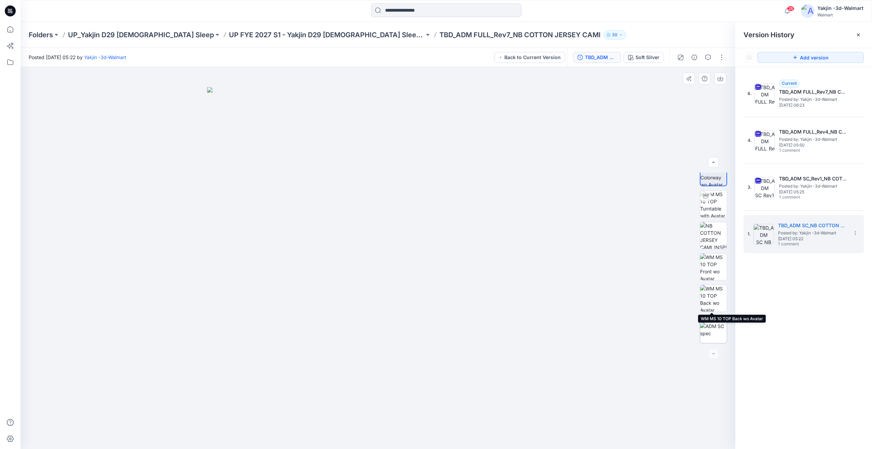
click at [720, 323] on img at bounding box center [713, 330] width 27 height 14
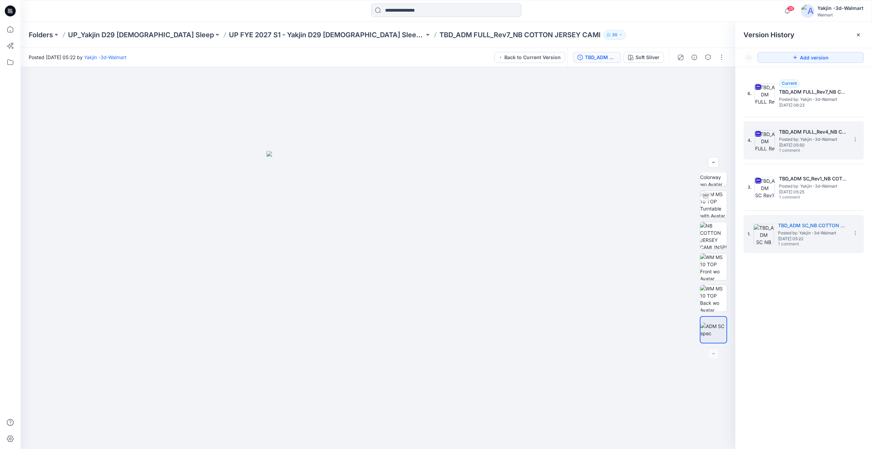
click at [801, 149] on span "1 comment" at bounding box center [803, 150] width 48 height 5
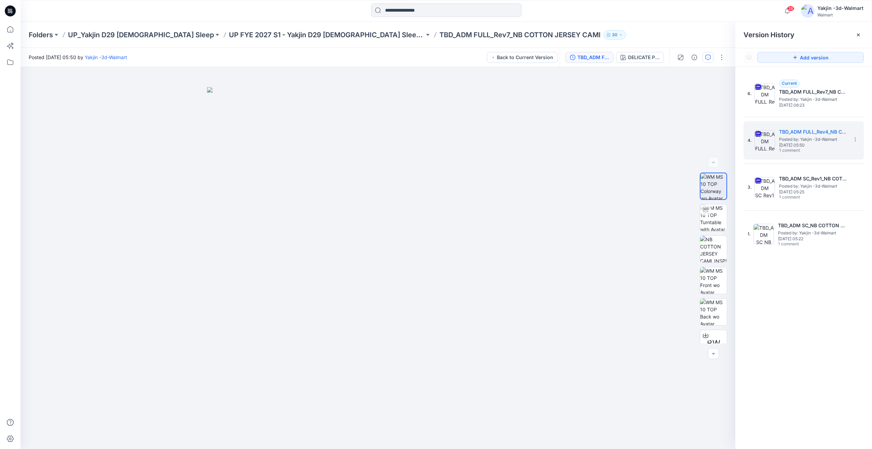
click at [710, 57] on icon "button" at bounding box center [708, 57] width 5 height 5
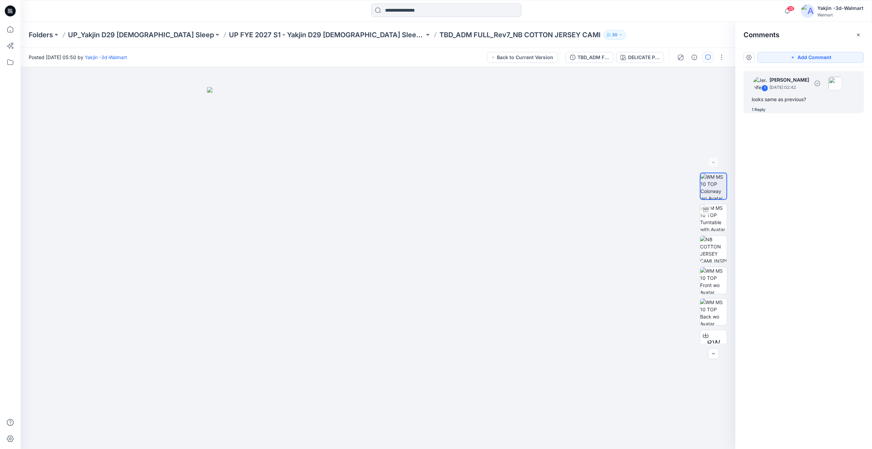
click at [798, 104] on div "1 Jennifer Yerkes April 03, 2025 02:42 looks same as previous? 1 Reply" at bounding box center [804, 92] width 120 height 42
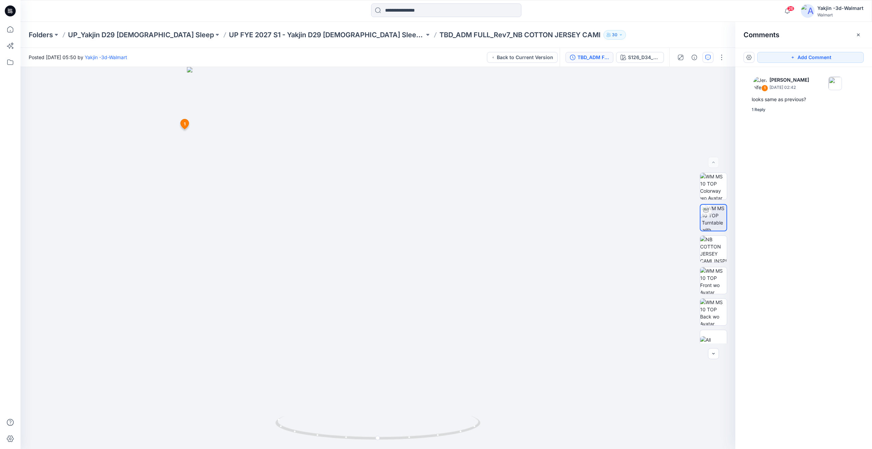
click at [591, 57] on div "TBD_ADM FULL_Rev4_NB COTTON JERSEY CAMI" at bounding box center [593, 58] width 31 height 8
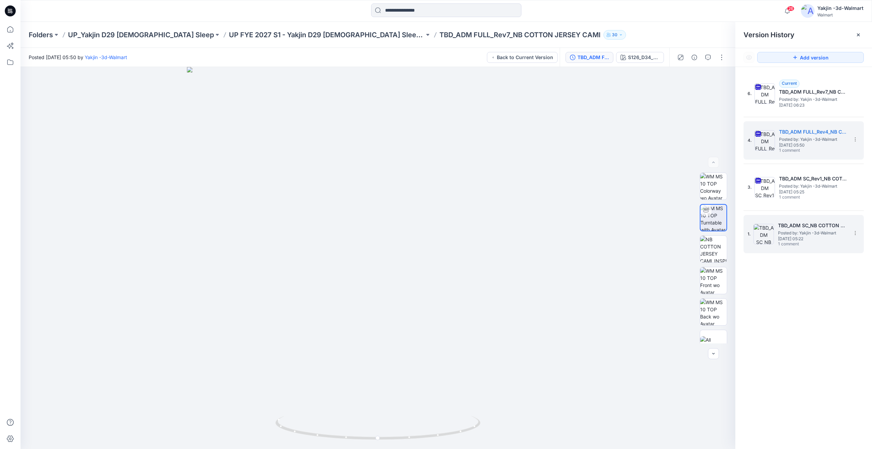
click at [791, 235] on span "Posted by: Yakjin -3d-Walmart" at bounding box center [812, 233] width 68 height 7
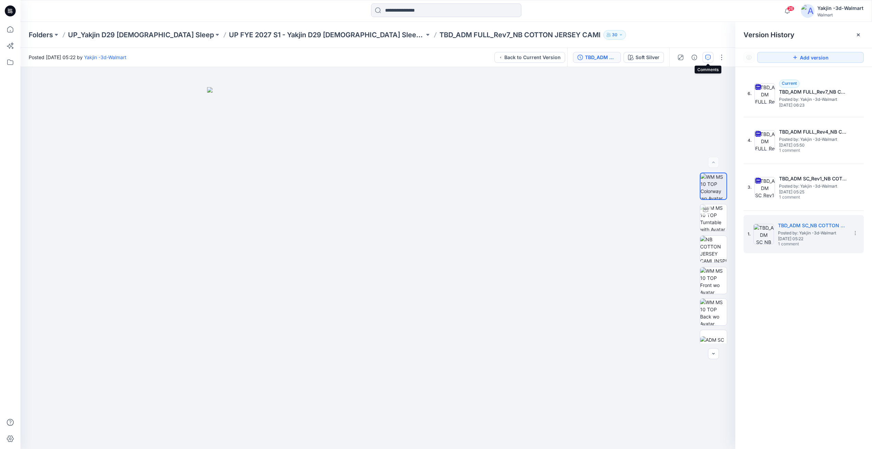
click at [710, 62] on button "button" at bounding box center [708, 57] width 11 height 11
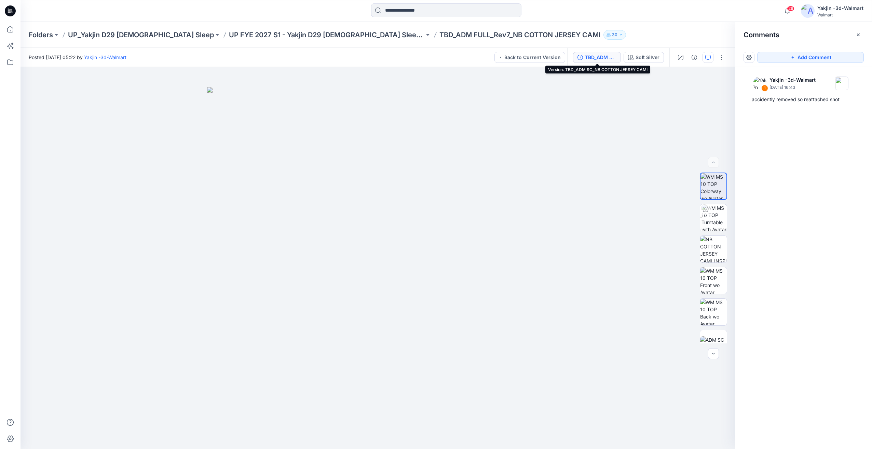
click at [604, 61] on div "TBD_ADM SC_NB COTTON JERSEY CAMI" at bounding box center [600, 58] width 31 height 8
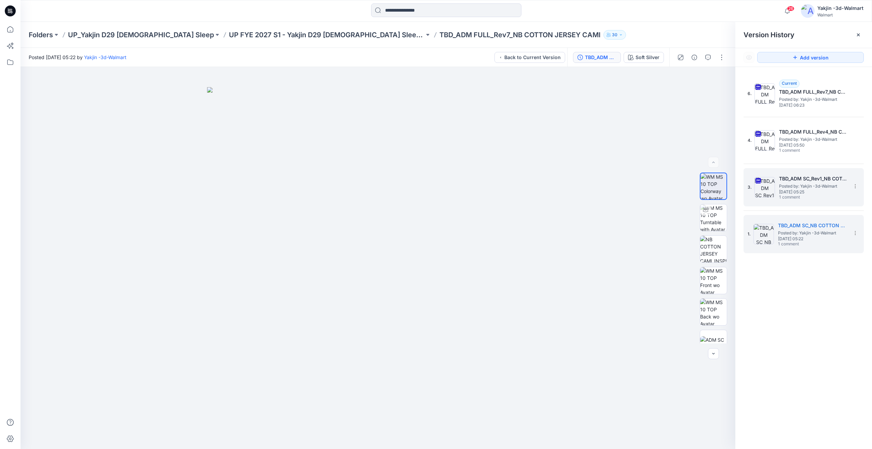
click at [776, 192] on div "3. TBD_ADM SC_Rev1_NB COTTON JERSEY CAMI Posted by: Yakjin -3d-Walmart Monday, …" at bounding box center [799, 187] width 103 height 33
click at [711, 222] on img at bounding box center [713, 217] width 27 height 27
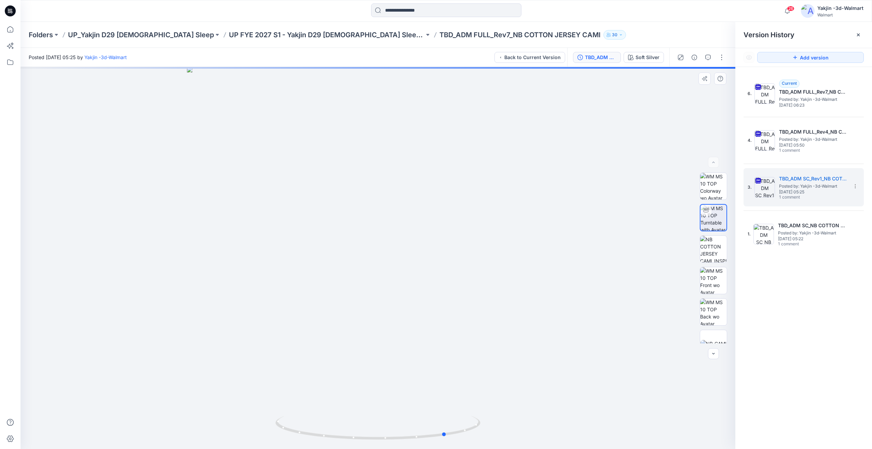
drag, startPoint x: 533, startPoint y: 293, endPoint x: 421, endPoint y: 314, distance: 113.8
click at [421, 314] on div at bounding box center [378, 258] width 715 height 382
drag, startPoint x: 421, startPoint y: 314, endPoint x: 490, endPoint y: 318, distance: 68.8
click at [467, 319] on div at bounding box center [378, 258] width 715 height 382
click at [505, 311] on div at bounding box center [378, 258] width 715 height 382
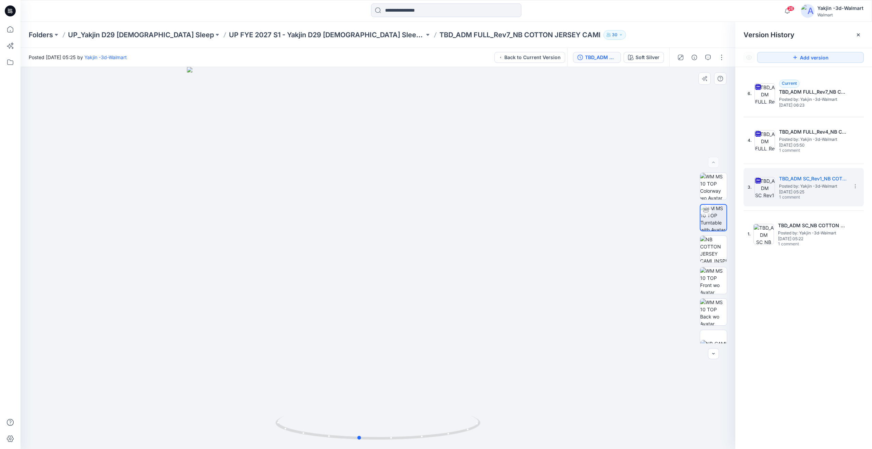
drag, startPoint x: 478, startPoint y: 313, endPoint x: 554, endPoint y: 312, distance: 75.6
click at [554, 312] on div at bounding box center [378, 258] width 715 height 382
drag, startPoint x: 473, startPoint y: 325, endPoint x: 484, endPoint y: 325, distance: 10.9
click at [486, 325] on div at bounding box center [378, 258] width 715 height 382
click at [792, 252] on div "1. TBD_ADM SC_NB COTTON JERSEY CAMI Posted by: Yakjin -3d-Walmart Monday, March…" at bounding box center [804, 234] width 120 height 38
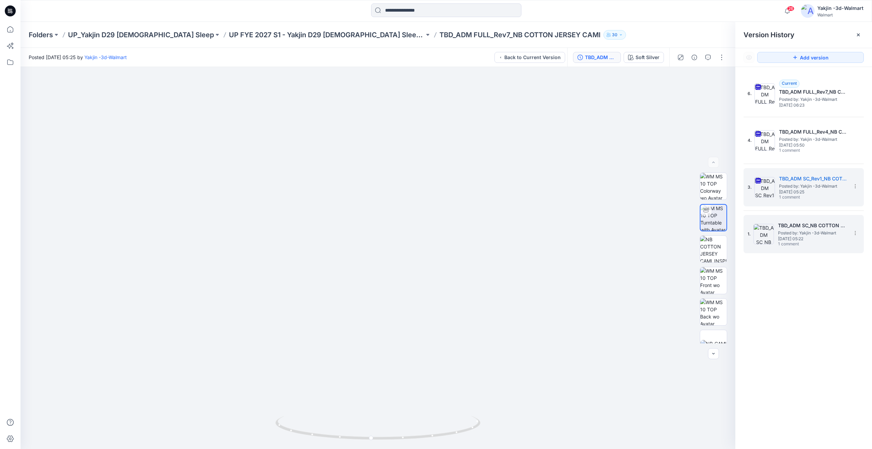
click at [813, 236] on span "Posted by: Yakjin -3d-Walmart" at bounding box center [812, 233] width 68 height 7
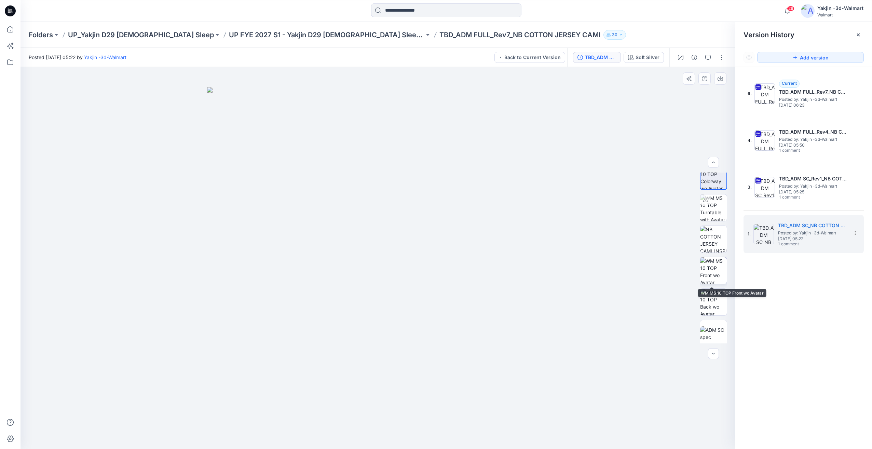
scroll to position [14, 0]
click at [721, 217] on img at bounding box center [713, 204] width 27 height 27
drag, startPoint x: 347, startPoint y: 424, endPoint x: 422, endPoint y: 417, distance: 75.2
click at [422, 417] on icon at bounding box center [379, 429] width 207 height 26
drag, startPoint x: 370, startPoint y: 415, endPoint x: 417, endPoint y: 415, distance: 46.8
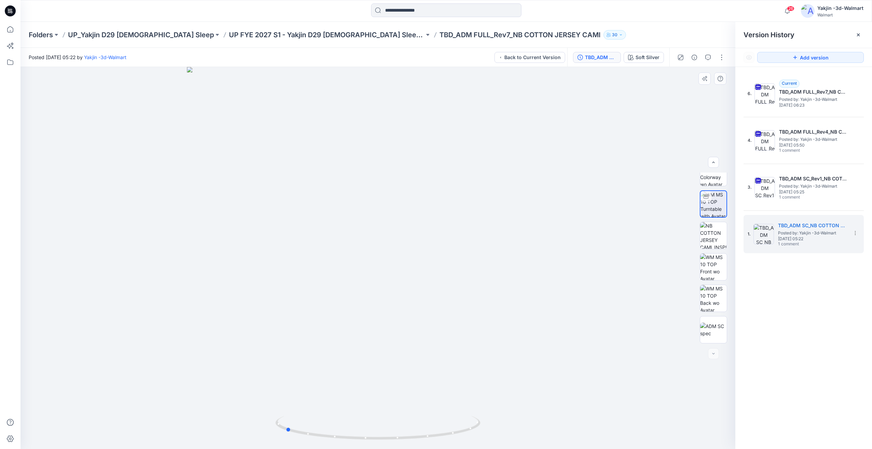
click at [417, 415] on div at bounding box center [378, 258] width 715 height 382
click at [796, 134] on h5 "TBD_ADM FULL_Rev4_NB COTTON JERSEY CAMI" at bounding box center [813, 132] width 68 height 8
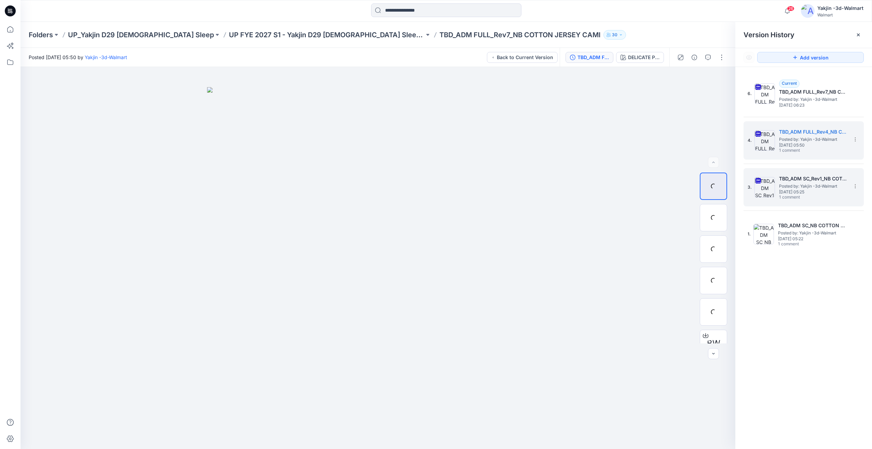
click at [816, 184] on span "Posted by: Yakjin -3d-Walmart" at bounding box center [813, 186] width 68 height 7
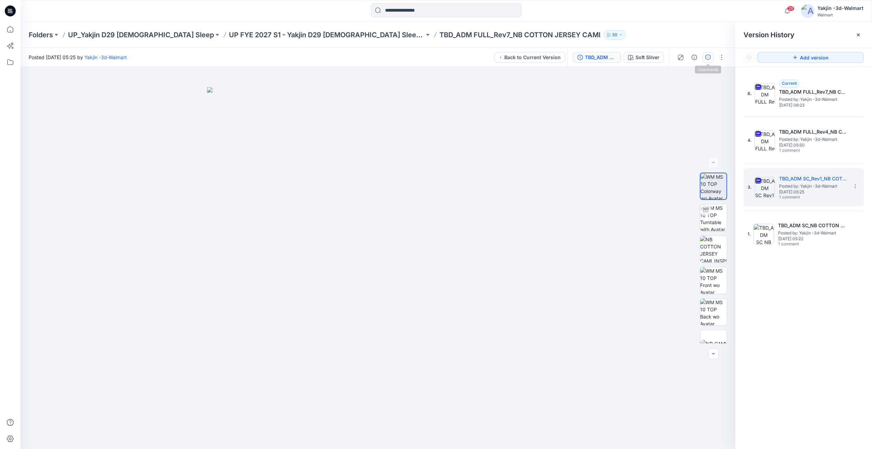
click at [707, 57] on icon "button" at bounding box center [708, 57] width 5 height 5
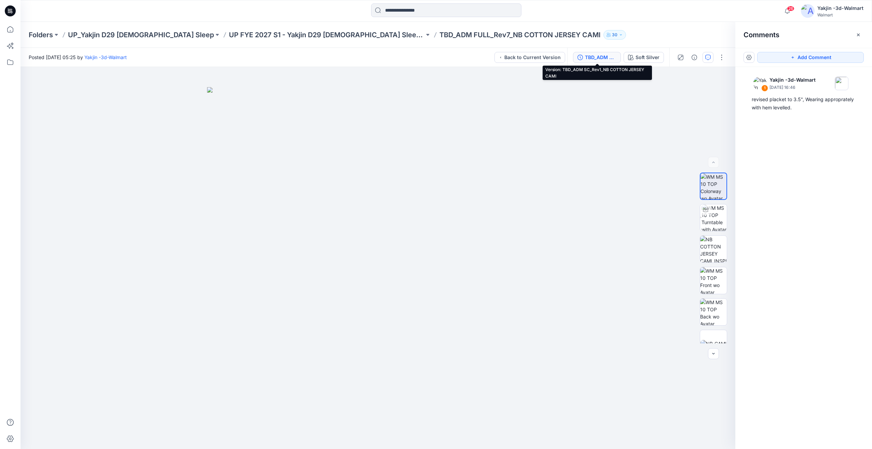
click at [600, 61] on div "TBD_ADM SC_Rev1_NB COTTON JERSEY CAMI" at bounding box center [600, 58] width 31 height 8
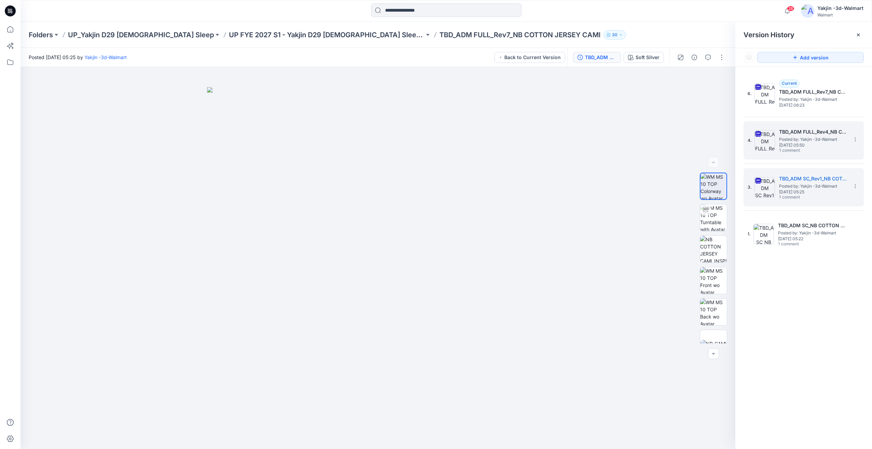
click at [843, 157] on div "4. TBD_ADM FULL_Rev4_NB COTTON JERSEY CAMI Posted by: Yakjin -3d-Walmart Wednes…" at bounding box center [799, 140] width 103 height 33
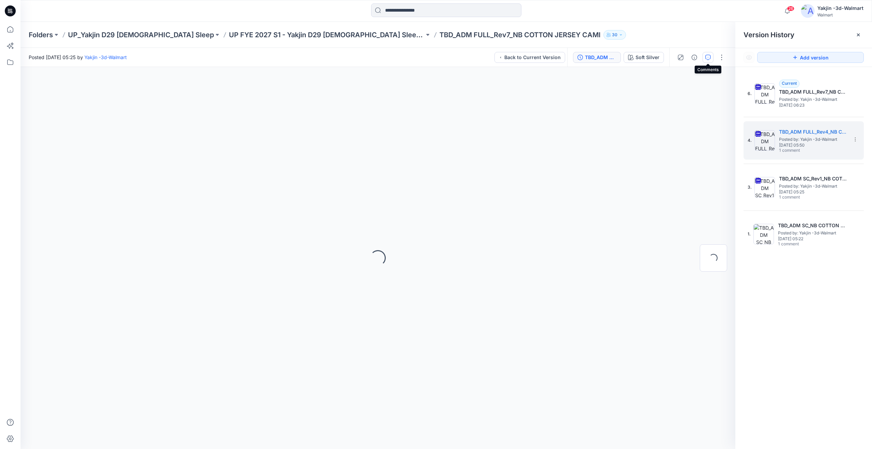
click at [706, 59] on icon "button" at bounding box center [708, 57] width 5 height 5
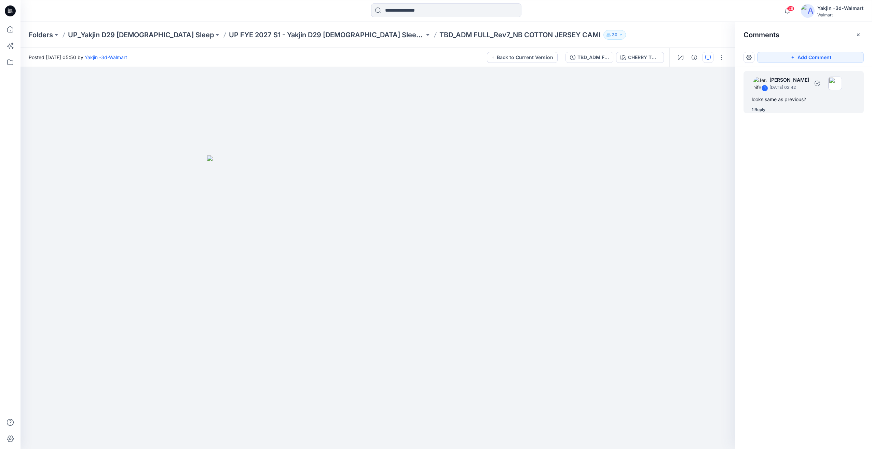
click at [813, 101] on div "looks same as previous?" at bounding box center [804, 99] width 104 height 8
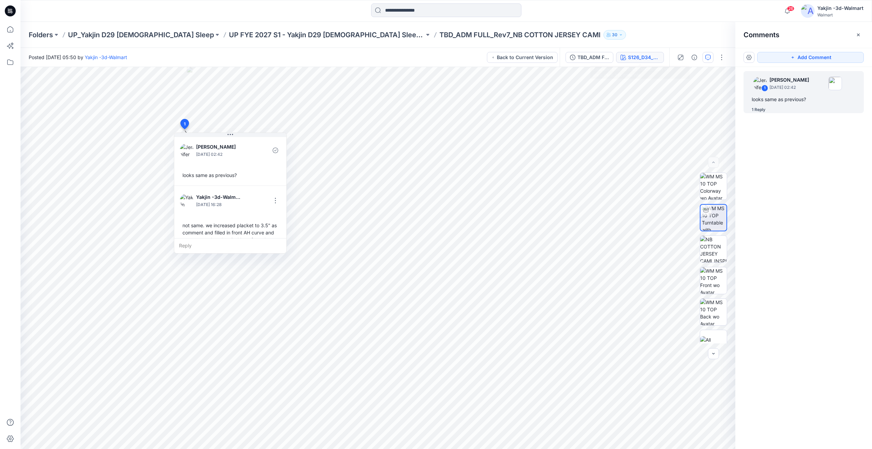
click at [636, 58] on div "S126_D34_NB__MICRO BOW v1 rptcc_CW3_DEL PINK_WM" at bounding box center [643, 58] width 31 height 8
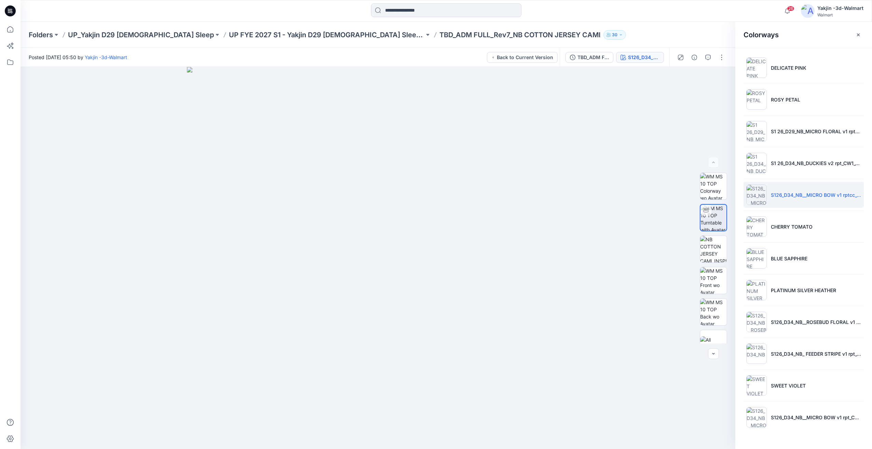
click at [560, 58] on div "TBD_ADM FULL_Rev4_NB COTTON JERSEY CAMI S126_D34_NB__MICRO BOW v1 rptcc_CW3_DEL…" at bounding box center [615, 57] width 110 height 19
click at [588, 53] on button "TBD_ADM FULL_Rev4_NB COTTON JERSEY CAMI" at bounding box center [590, 57] width 48 height 11
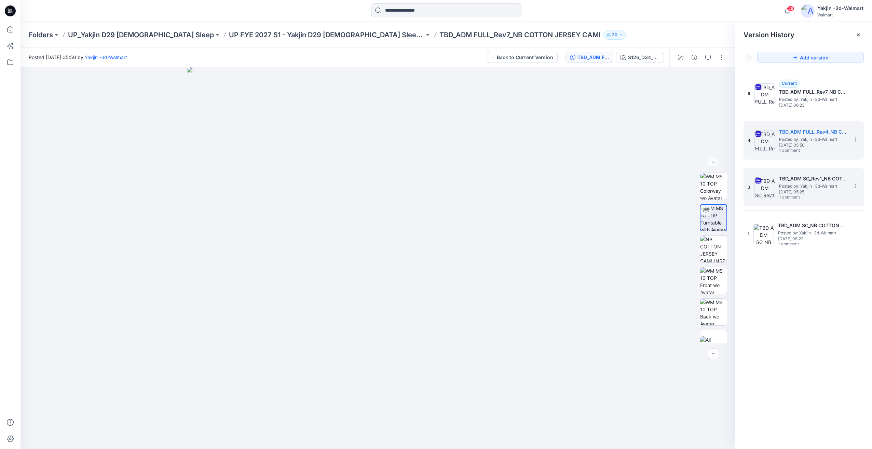
click at [790, 197] on span "1 comment" at bounding box center [803, 197] width 48 height 5
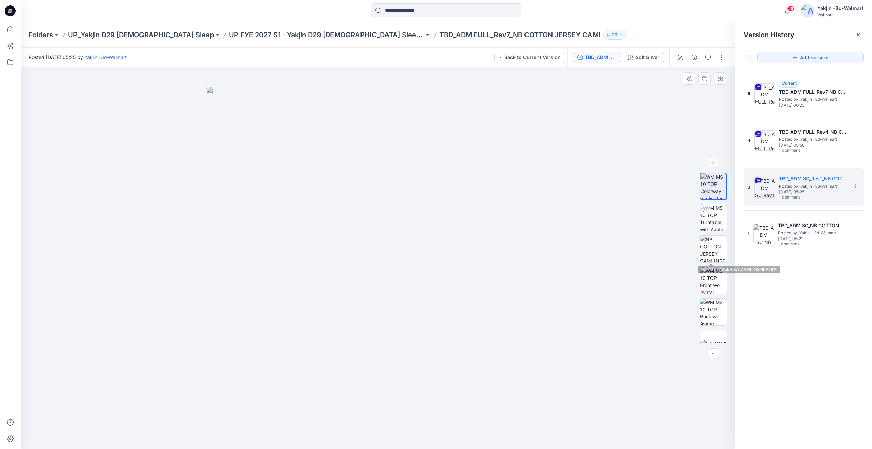
click at [729, 220] on div at bounding box center [714, 258] width 44 height 171
click at [718, 225] on img at bounding box center [713, 217] width 27 height 27
drag, startPoint x: 476, startPoint y: 395, endPoint x: 529, endPoint y: 385, distance: 54.6
click at [529, 385] on div at bounding box center [378, 258] width 715 height 382
drag, startPoint x: 361, startPoint y: 407, endPoint x: 356, endPoint y: 407, distance: 4.8
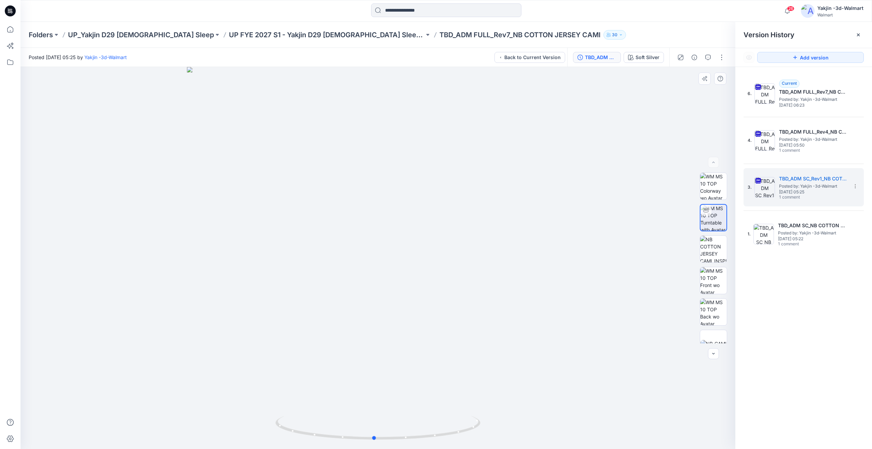
click at [356, 407] on div at bounding box center [378, 258] width 715 height 382
drag, startPoint x: 376, startPoint y: 410, endPoint x: 443, endPoint y: 410, distance: 67.0
click at [443, 410] on div at bounding box center [378, 258] width 715 height 382
drag, startPoint x: 400, startPoint y: 423, endPoint x: 461, endPoint y: 428, distance: 61.0
click at [445, 418] on icon at bounding box center [379, 429] width 207 height 26
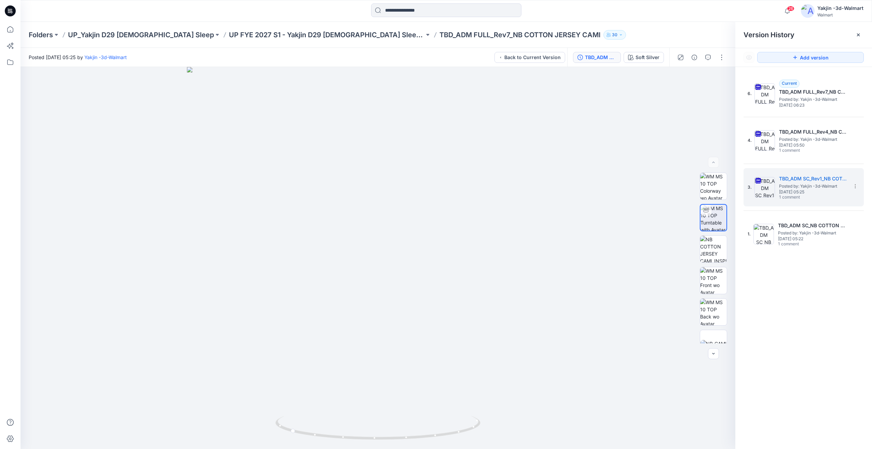
click at [839, 291] on div "6. Current TBD_ADM FULL_Rev7_NB COTTON JERSEY CAMI Posted by: Yakjin -3d-Walmar…" at bounding box center [804, 263] width 137 height 392
click at [785, 144] on span "Wednesday, April 02, 2025 05:50" at bounding box center [813, 145] width 68 height 5
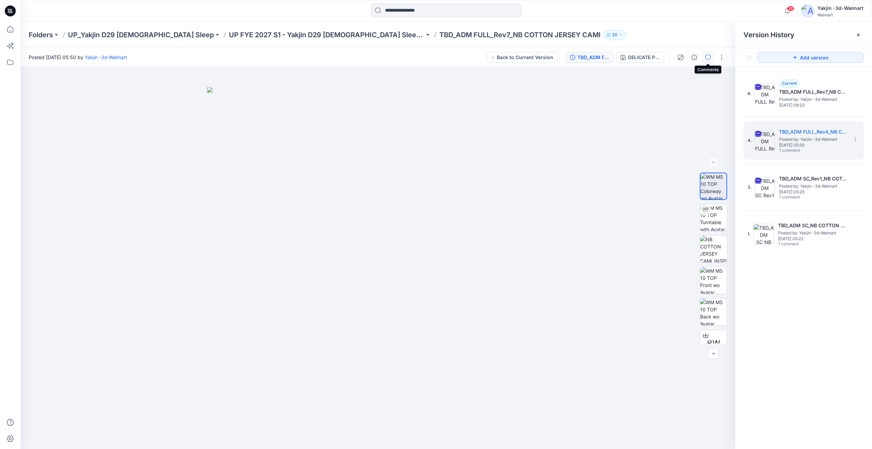
click at [705, 55] on button "button" at bounding box center [708, 57] width 11 height 11
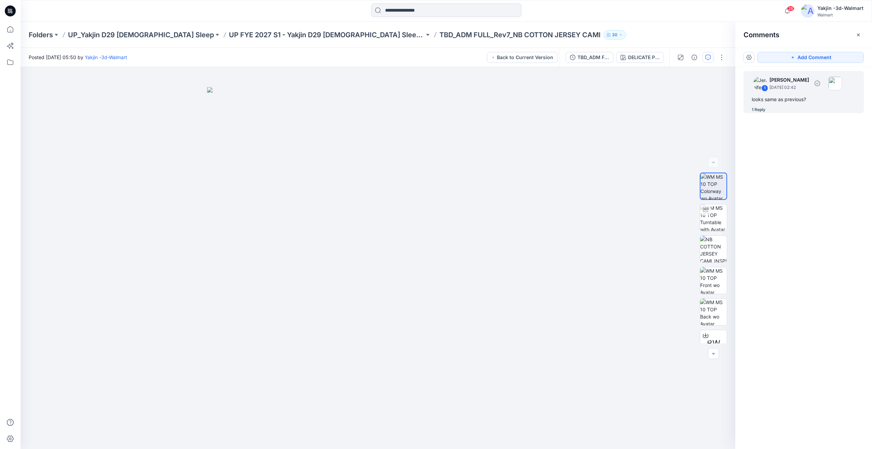
click at [800, 102] on div "looks same as previous?" at bounding box center [804, 99] width 104 height 8
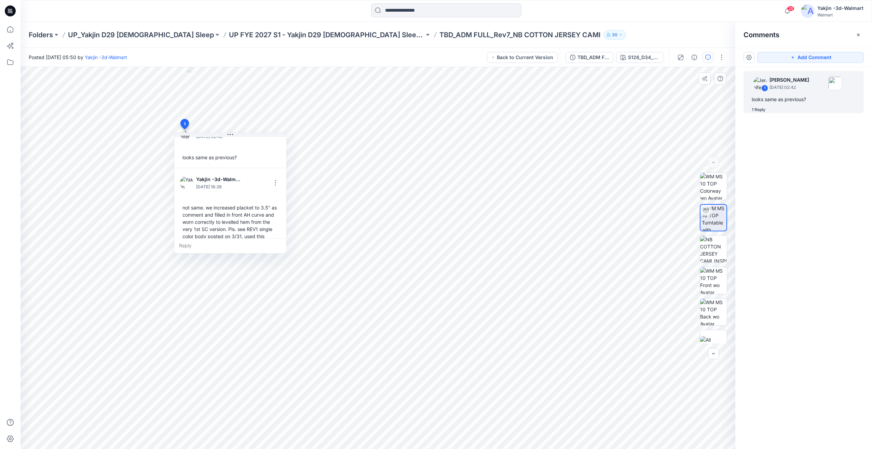
scroll to position [34, 0]
click at [255, 227] on div "not same. we increased placket to 3.5" as comment and filled in front AH curve …" at bounding box center [230, 210] width 101 height 49
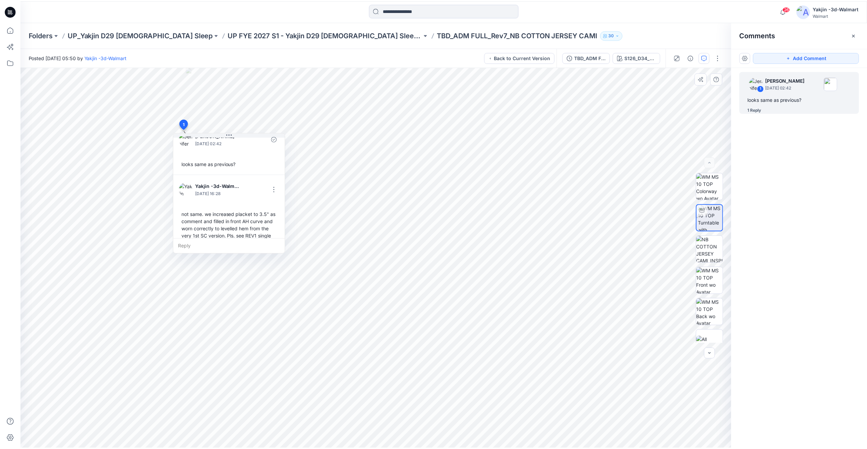
scroll to position [0, 0]
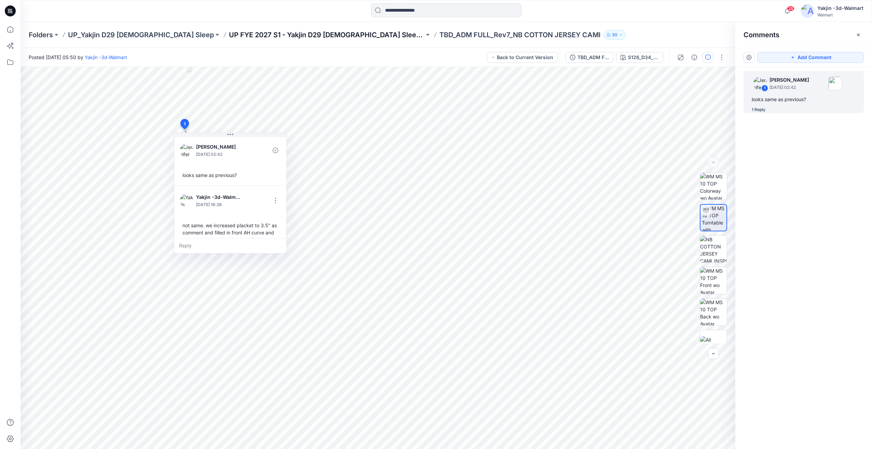
click at [293, 35] on p "UP FYE 2027 S1 - Yakjin D29 [DEMOGRAPHIC_DATA] Sleepwear" at bounding box center [327, 35] width 196 height 10
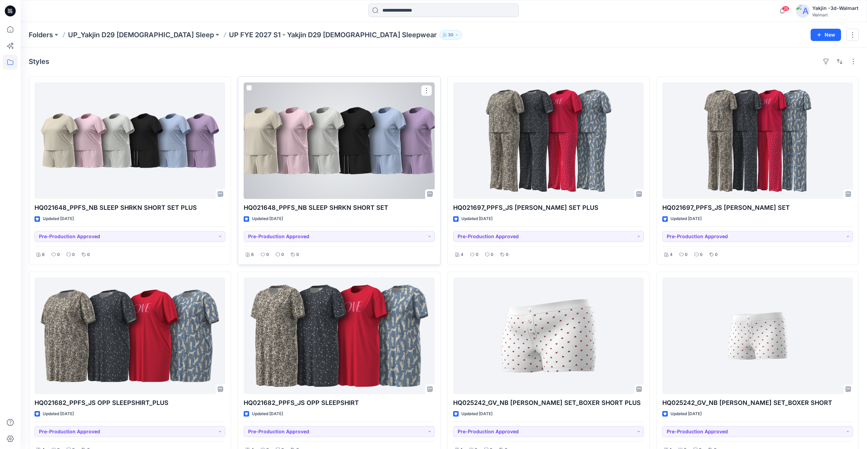
click at [380, 170] on div at bounding box center [339, 140] width 191 height 117
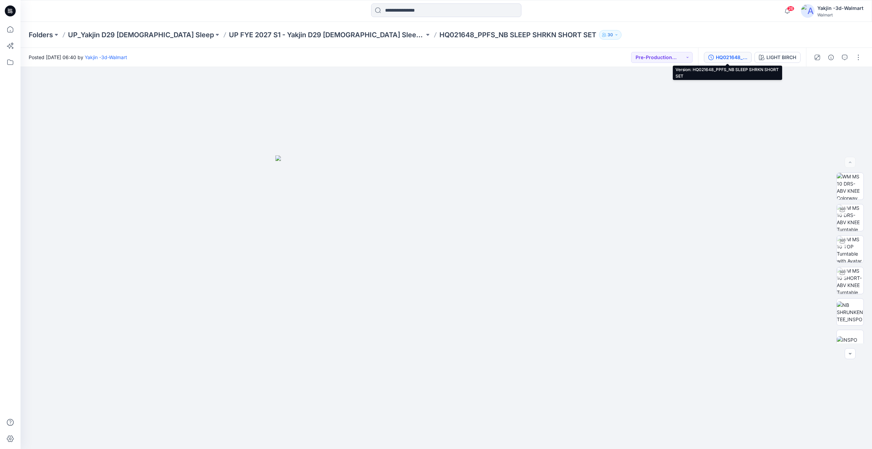
click at [723, 56] on div "HQ021648_PPFS_NB SLEEP SHRKN SHORT SET" at bounding box center [731, 58] width 31 height 8
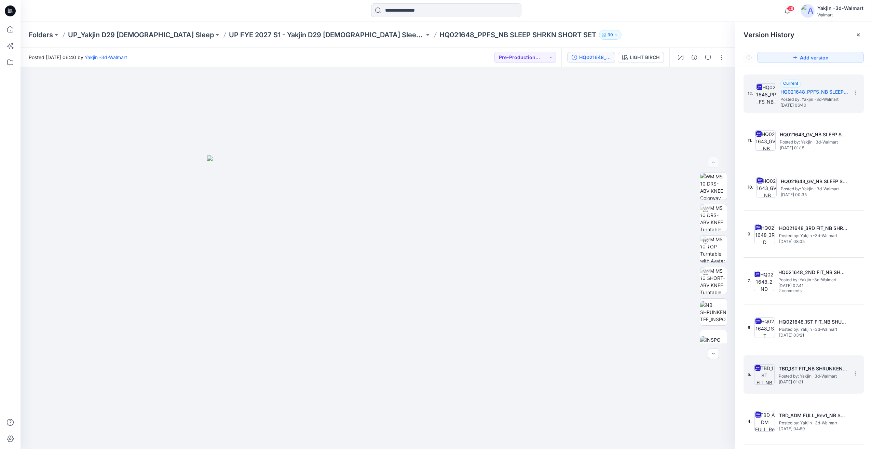
scroll to position [130, 0]
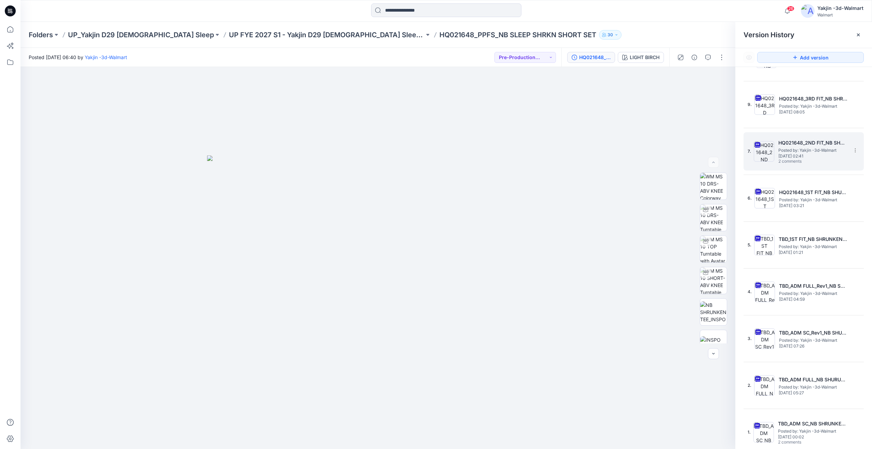
click at [779, 166] on div "7. HQ021648_2ND FIT_NB SHURUNKEN TEE AND SHORTS Posted by: Yakjin -3d-Walmart W…" at bounding box center [799, 151] width 103 height 33
click at [704, 55] on button "button" at bounding box center [708, 57] width 11 height 11
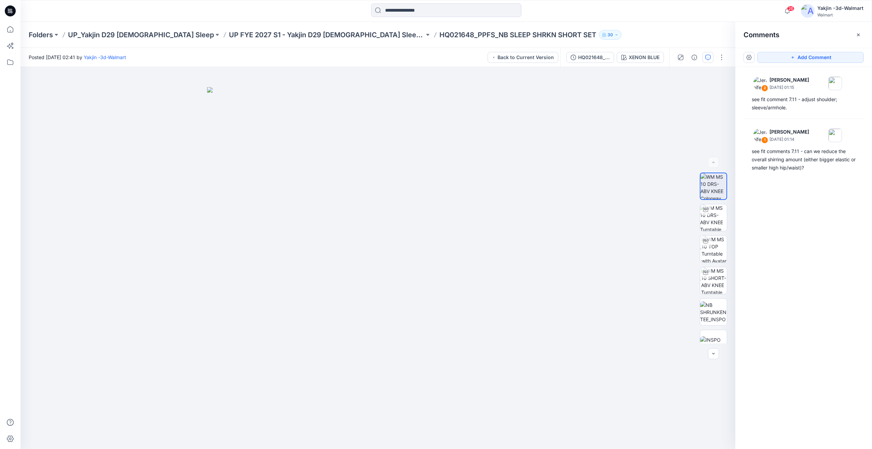
click at [790, 176] on div "2 Jennifer Yerkes July 12, 2025 01:15 see fit comment 7.11 - adjust shoulder; s…" at bounding box center [804, 245] width 137 height 357
click at [791, 166] on div "see fit comments 7.11 - can we reduce the overall shirring amount (either bigge…" at bounding box center [804, 159] width 104 height 25
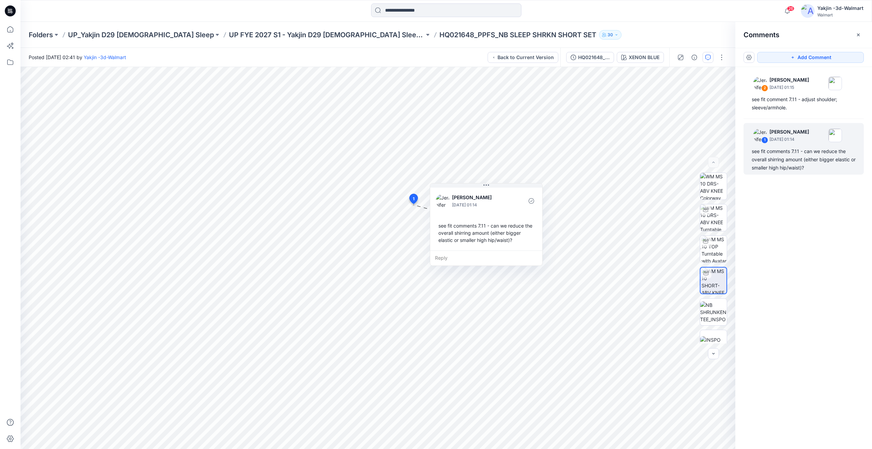
drag, startPoint x: 806, startPoint y: 272, endPoint x: 806, endPoint y: 266, distance: 5.8
click at [806, 266] on div "2 Jennifer Yerkes July 12, 2025 01:15 see fit comment 7.11 - adjust shoulder; s…" at bounding box center [804, 245] width 137 height 357
click at [790, 102] on div "see fit comment 7.11 - adjust shoulder; sleeve/armhole." at bounding box center [804, 103] width 104 height 16
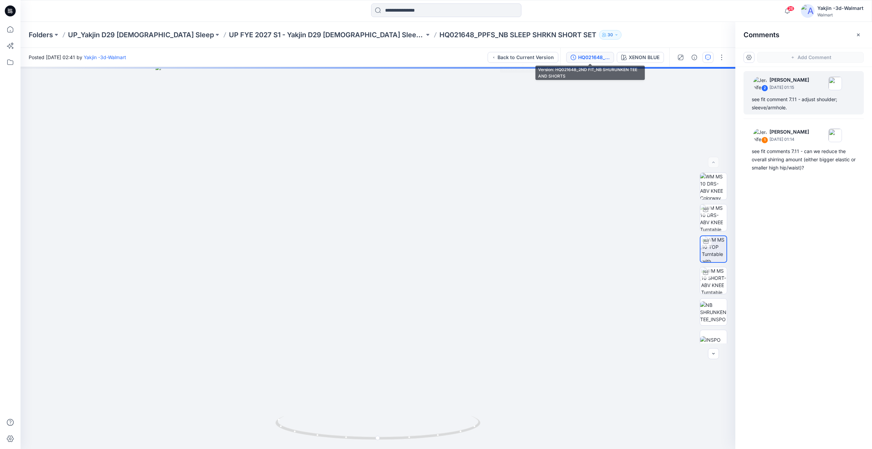
click at [584, 60] on div "HQ021648_2ND FIT_NB SHURUNKEN TEE AND SHORTS" at bounding box center [593, 58] width 31 height 8
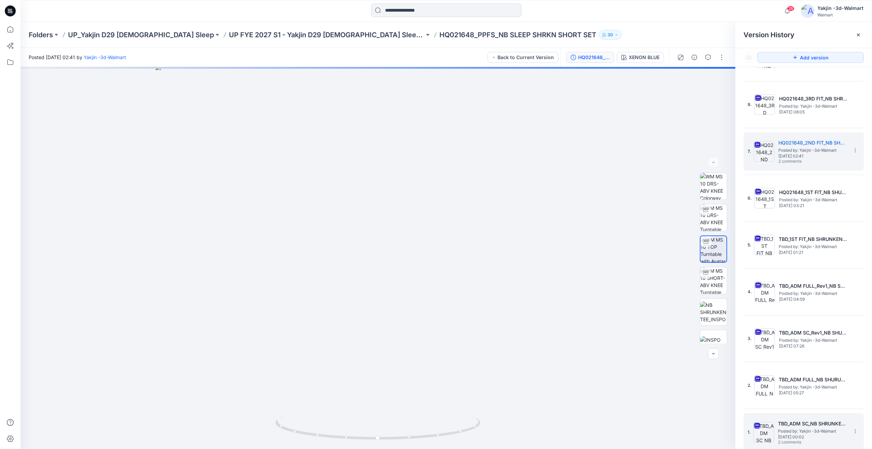
click at [820, 441] on span "2 comments" at bounding box center [802, 442] width 48 height 5
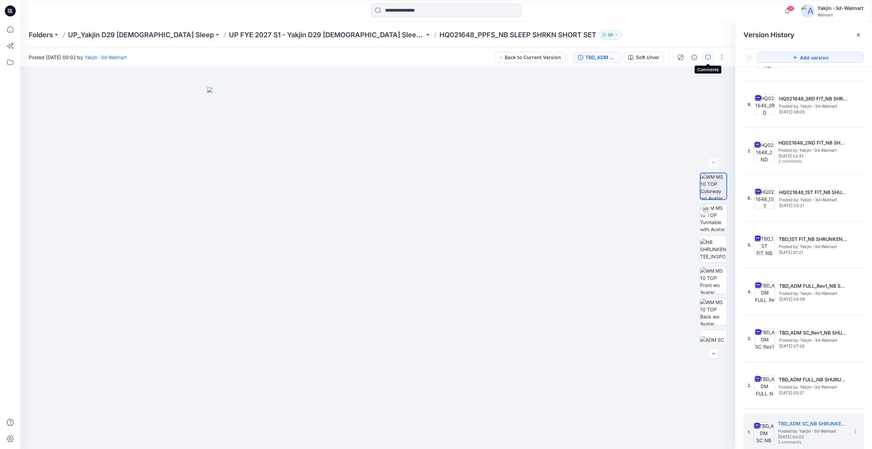
click at [706, 59] on icon "button" at bounding box center [708, 57] width 5 height 5
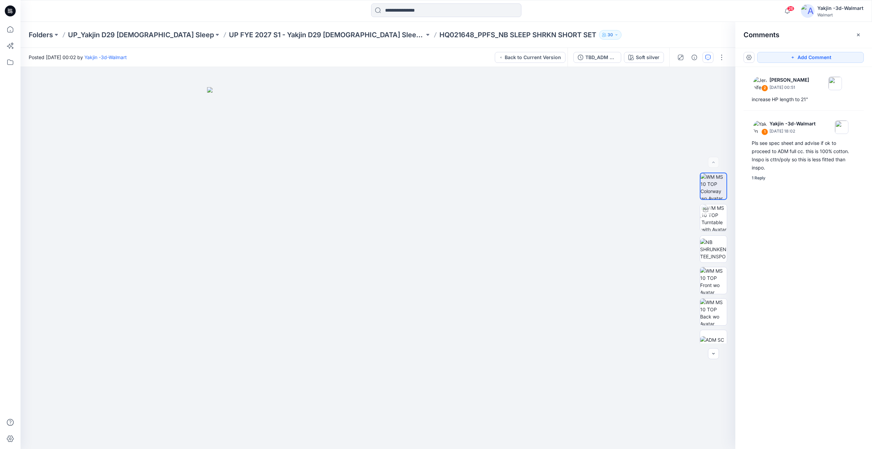
click at [596, 50] on div "TBD_ADM SC_NB SHRUNKEN TEE Soft silver" at bounding box center [619, 57] width 102 height 19
click at [601, 56] on div "TBD_ADM SC_NB SHRUNKEN TEE" at bounding box center [601, 58] width 31 height 8
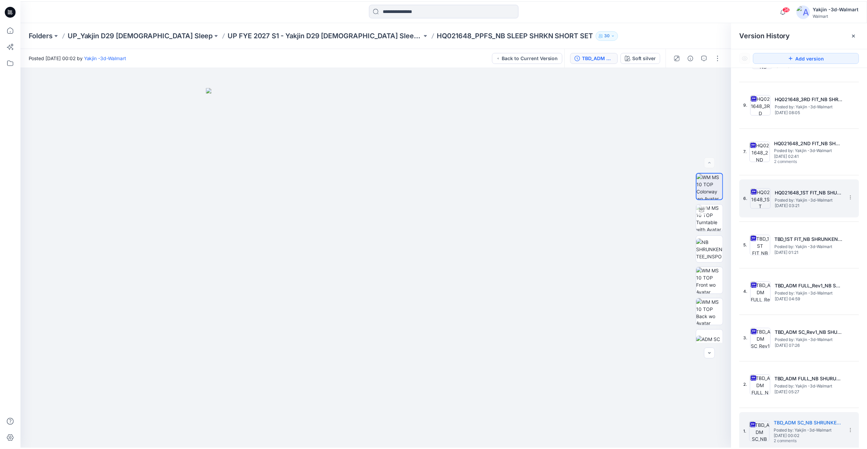
scroll to position [16, 0]
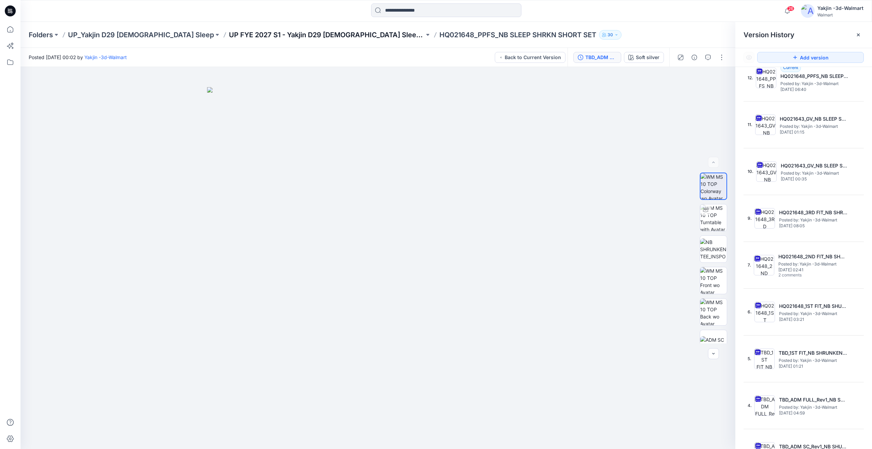
click at [308, 37] on p "UP FYE 2027 S1 - Yakjin D29 [DEMOGRAPHIC_DATA] Sleepwear" at bounding box center [327, 35] width 196 height 10
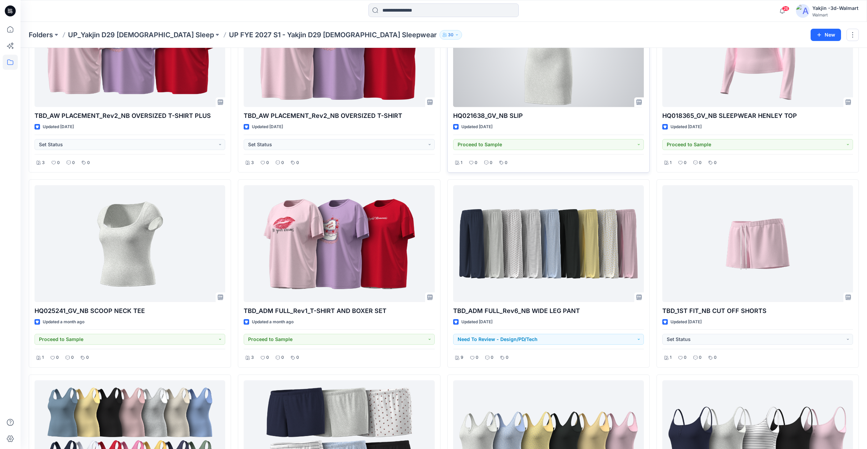
scroll to position [684, 0]
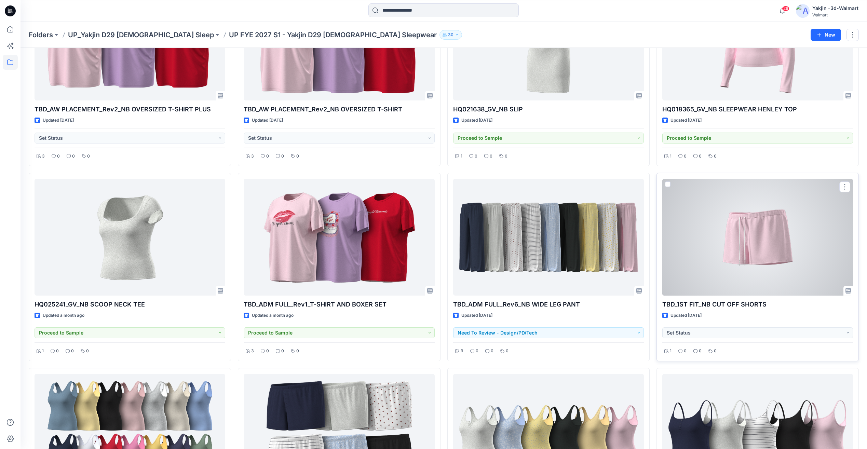
click at [753, 243] on div at bounding box center [758, 237] width 191 height 117
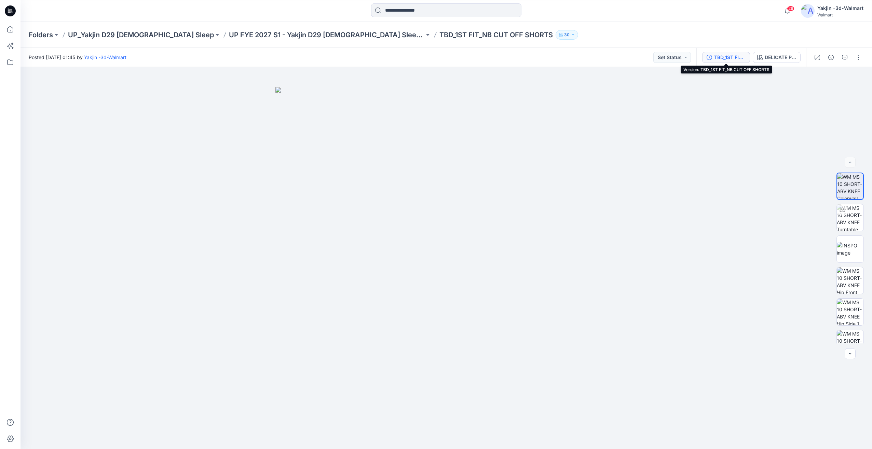
click at [742, 59] on div "TBD_1ST FIT_NB CUT OFF SHORTS" at bounding box center [730, 58] width 31 height 8
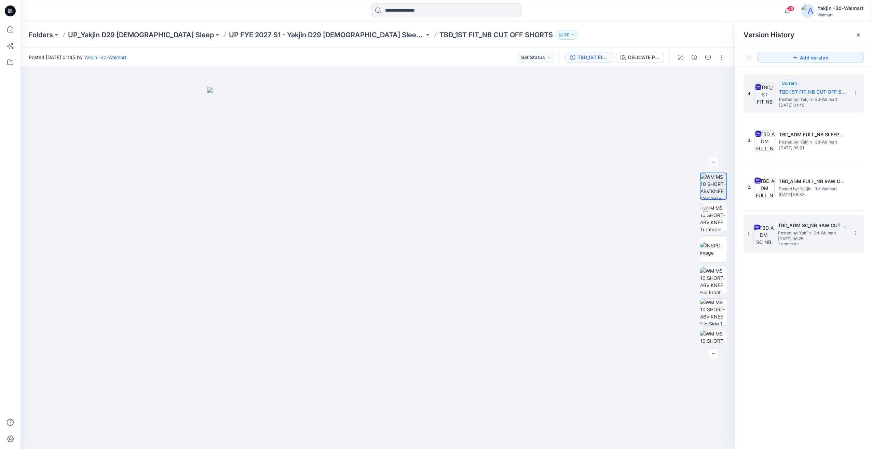
click at [798, 228] on h5 "TBD_ADM SC_NB RAW CUT SHORT" at bounding box center [812, 226] width 68 height 8
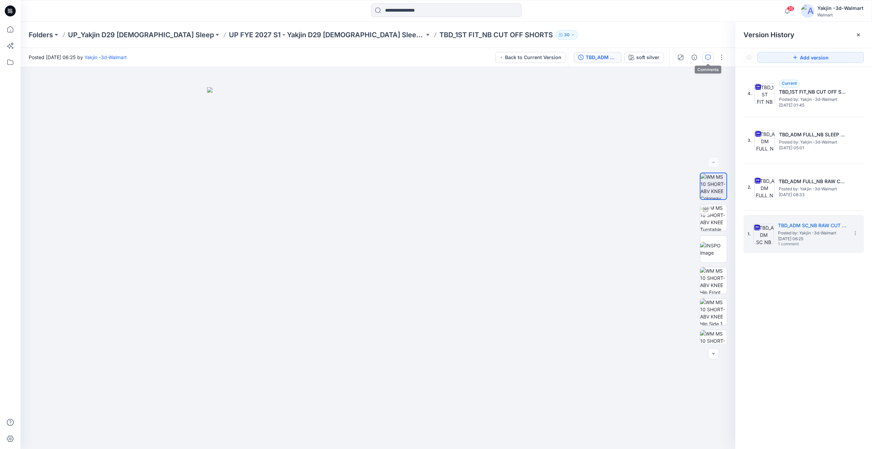
click at [707, 61] on button "button" at bounding box center [708, 57] width 11 height 11
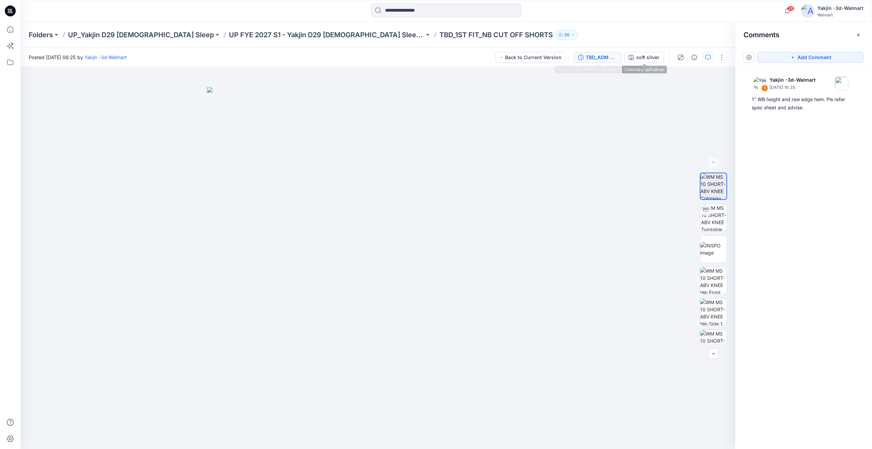
click at [611, 55] on div "TBD_ADM SC_NB RAW CUT SHORT" at bounding box center [601, 58] width 31 height 8
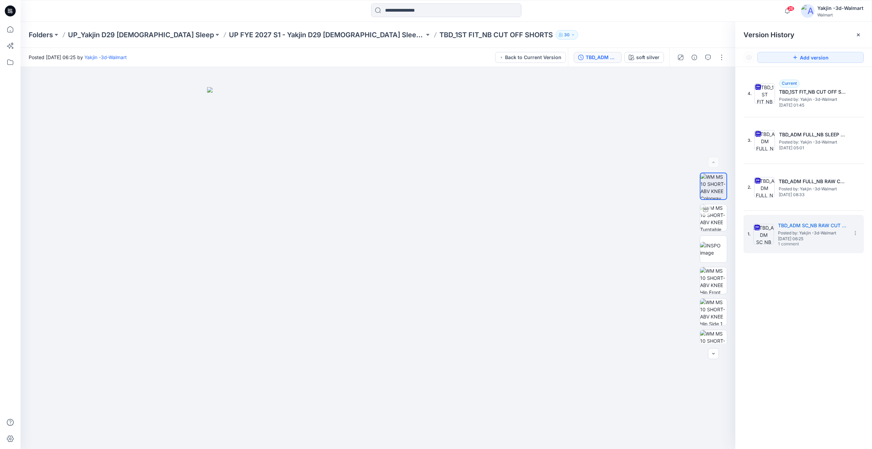
click at [819, 271] on div "4. Current TBD_1ST FIT_NB CUT OFF SHORTS Posted by: Yakjin -3d-Walmart Monday, …" at bounding box center [804, 263] width 137 height 392
click at [704, 228] on img at bounding box center [713, 217] width 27 height 27
drag, startPoint x: 403, startPoint y: 421, endPoint x: 472, endPoint y: 419, distance: 69.8
click at [474, 420] on icon at bounding box center [379, 429] width 207 height 26
drag, startPoint x: 376, startPoint y: 417, endPoint x: 414, endPoint y: 415, distance: 37.7
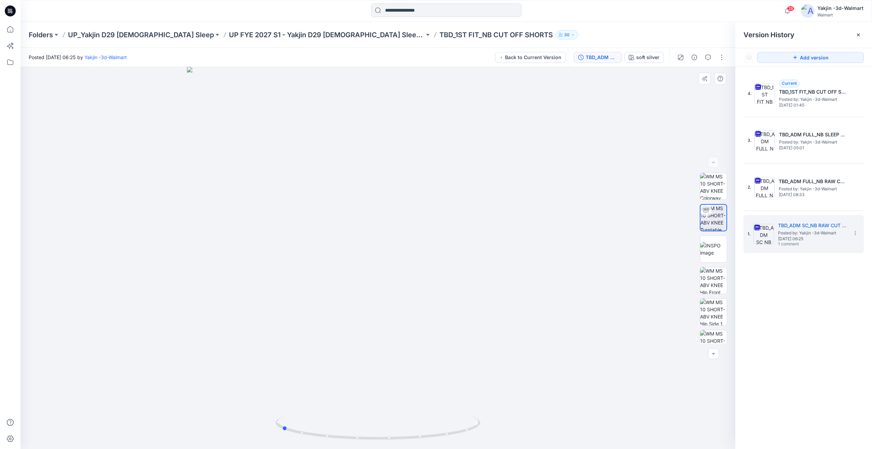
click at [414, 415] on div at bounding box center [378, 258] width 715 height 382
drag, startPoint x: 441, startPoint y: 408, endPoint x: 486, endPoint y: 407, distance: 44.8
click at [486, 407] on div at bounding box center [378, 258] width 715 height 382
click at [709, 61] on button "button" at bounding box center [708, 57] width 11 height 11
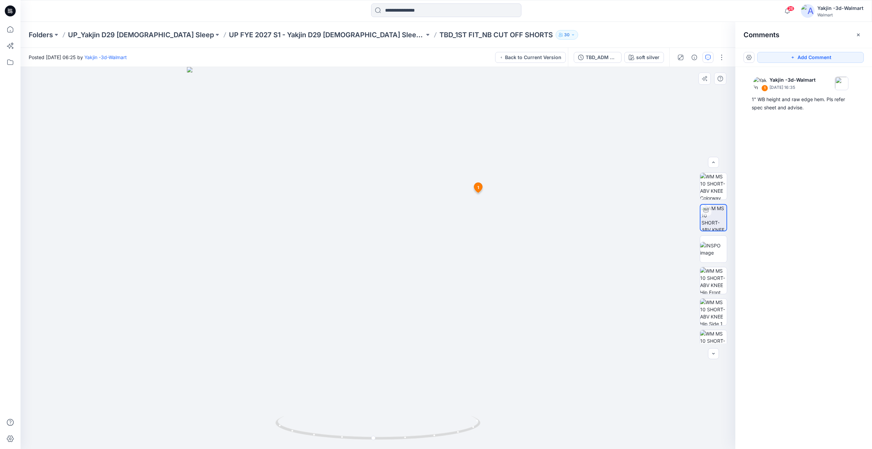
scroll to position [45, 0]
click at [716, 324] on img at bounding box center [713, 330] width 27 height 14
click at [709, 249] on div at bounding box center [713, 258] width 27 height 171
click at [711, 244] on img at bounding box center [713, 235] width 27 height 27
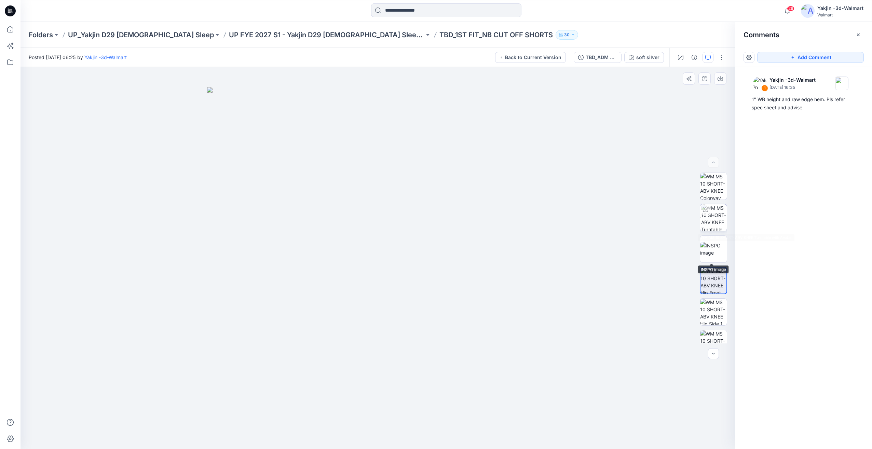
click at [711, 219] on img at bounding box center [715, 217] width 26 height 27
click at [605, 61] on div "TBD_ADM SC_NB RAW CUT SHORT" at bounding box center [601, 58] width 31 height 8
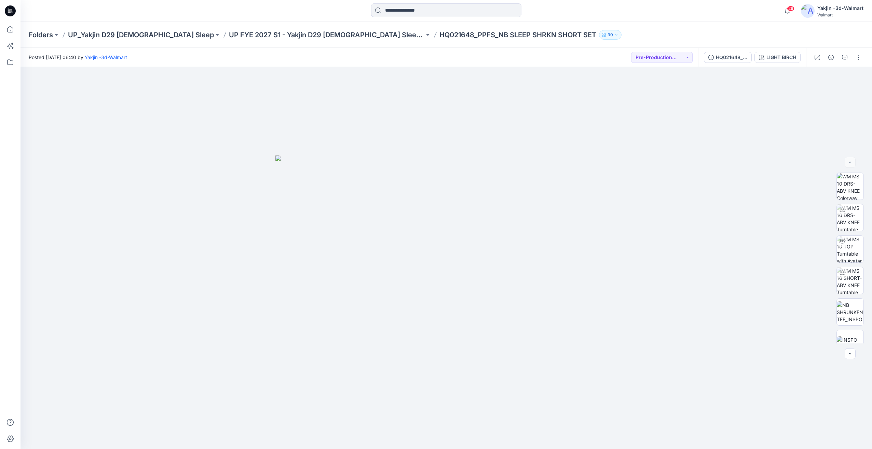
click at [730, 49] on div "HQ021648_PPFS_NB SLEEP SHRKN SHORT SET LIGHT BIRCH" at bounding box center [752, 57] width 108 height 19
click at [733, 56] on div "HQ021648_PPFS_NB SLEEP SHRKN SHORT SET" at bounding box center [731, 58] width 31 height 8
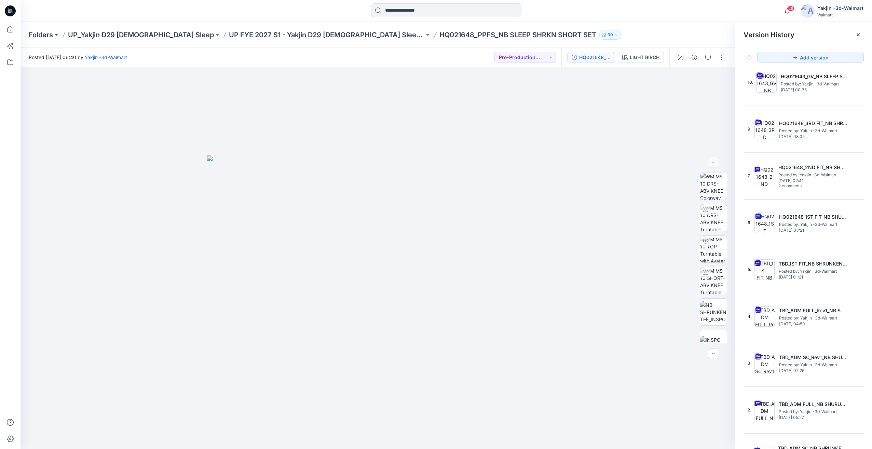
scroll to position [130, 0]
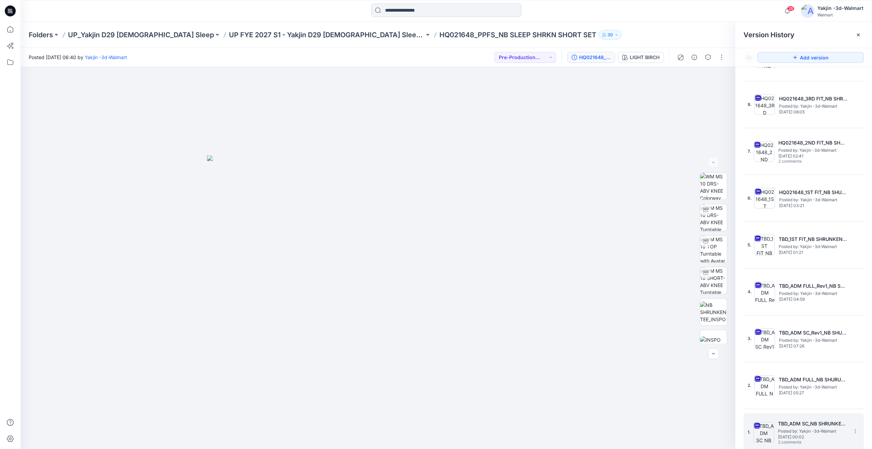
click at [805, 431] on span "Posted by: Yakjin -3d-Walmart" at bounding box center [812, 431] width 68 height 7
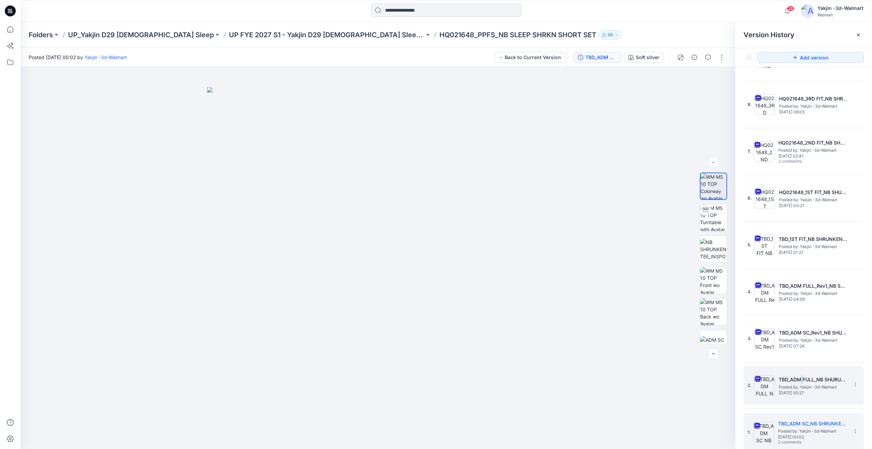
drag, startPoint x: 803, startPoint y: 380, endPoint x: 801, endPoint y: 376, distance: 4.5
click at [803, 380] on h5 "TBD_ADM FULL_NB SHURUNKEN TEE" at bounding box center [813, 380] width 68 height 8
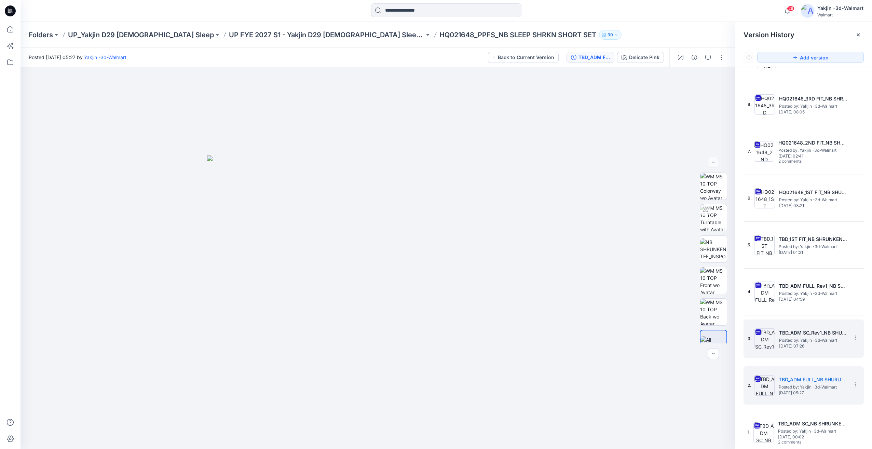
click at [813, 350] on div "3. TBD_ADM SC_Rev1_NB SHURUNKEN TEE Posted by: Yakjin -3d-Walmart Tuesday, Apri…" at bounding box center [799, 338] width 103 height 33
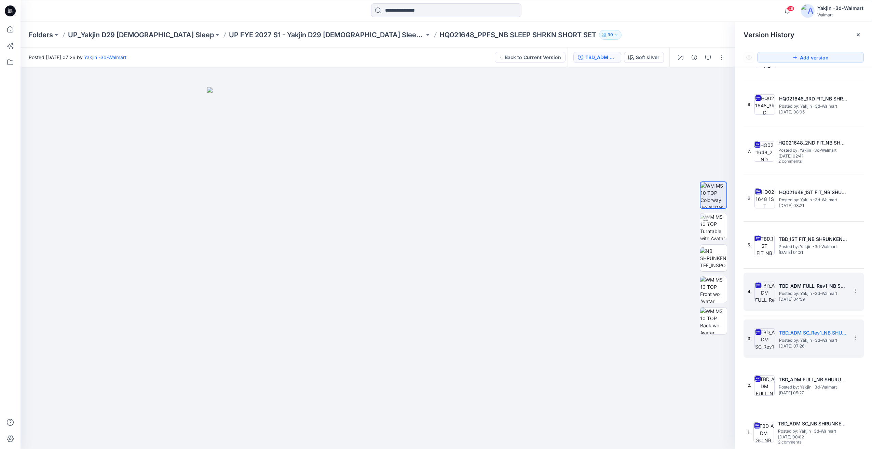
click at [818, 296] on span "Posted by: Yakjin -3d-Walmart" at bounding box center [813, 293] width 68 height 7
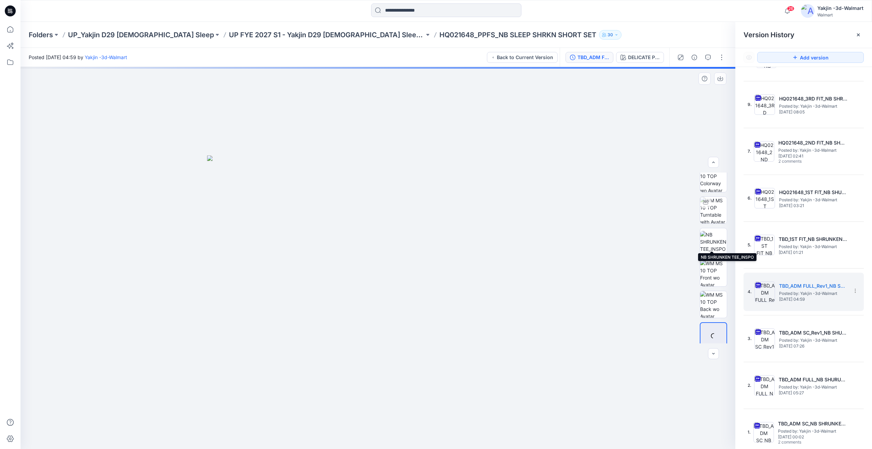
scroll to position [14, 0]
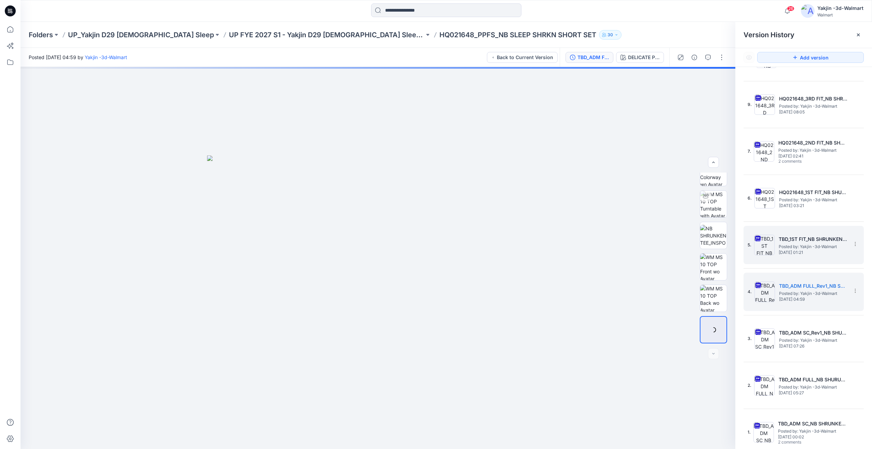
click at [837, 256] on div "5. TBD_1ST FIT_NB SHRUNKEN TEE Posted by: Yakjin -3d-Walmart Monday, June 09, 2…" at bounding box center [799, 245] width 103 height 33
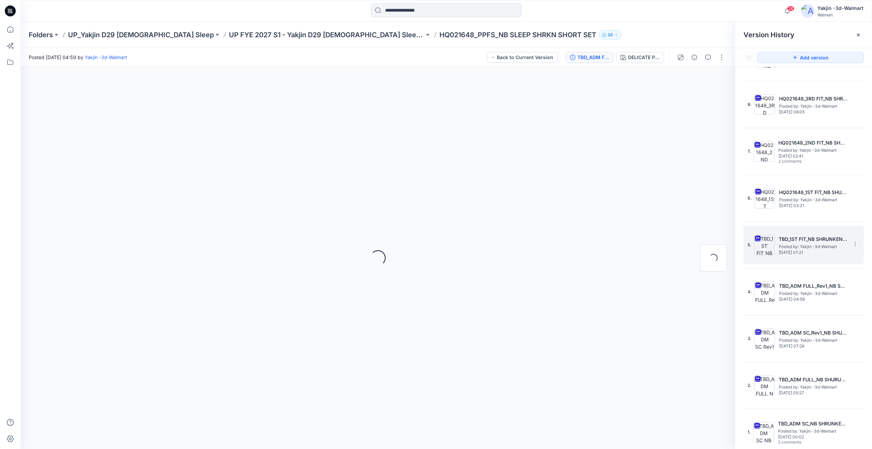
scroll to position [0, 0]
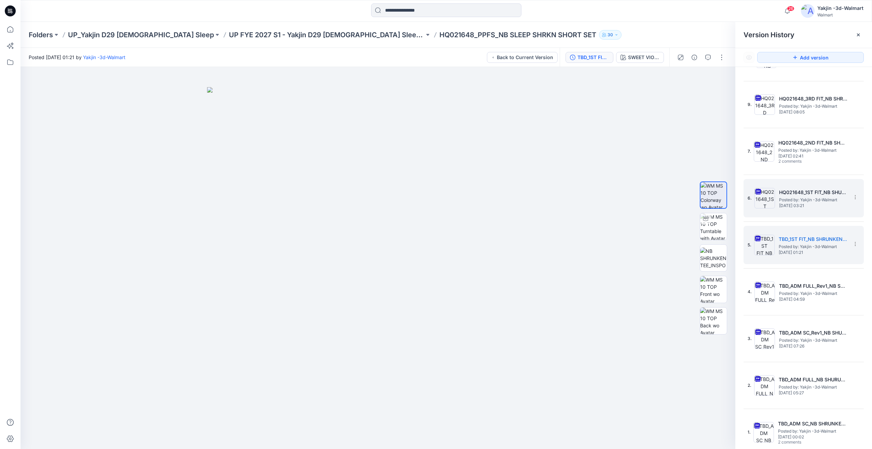
click at [810, 197] on span "Posted by: Yakjin -3d-Walmart" at bounding box center [813, 200] width 68 height 7
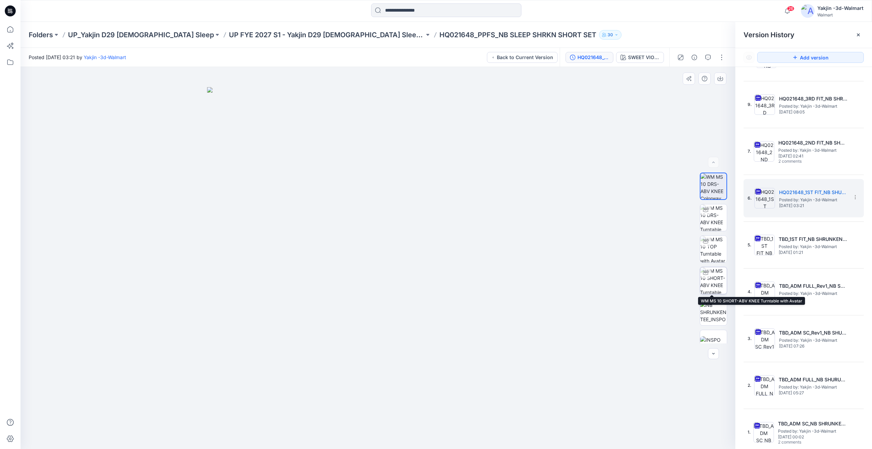
click at [717, 280] on img at bounding box center [713, 280] width 27 height 27
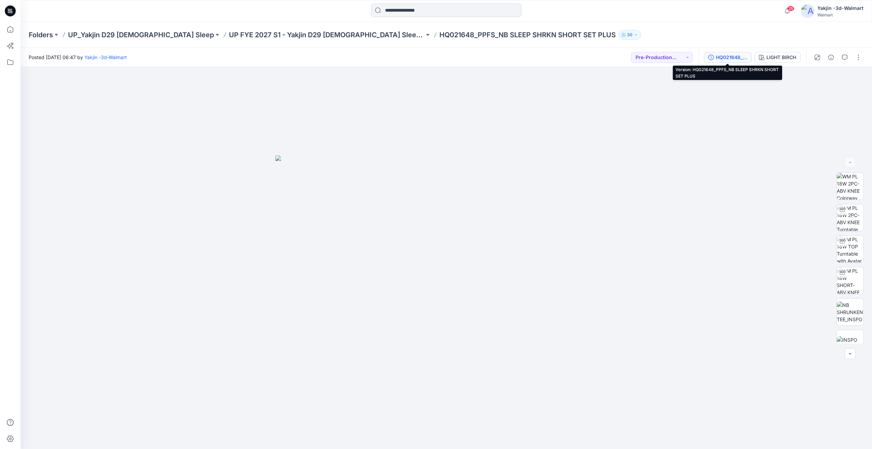
click at [739, 58] on div "HQ021648_PPFS_NB SLEEP SHRKN SHORT SET PLUS" at bounding box center [731, 58] width 31 height 8
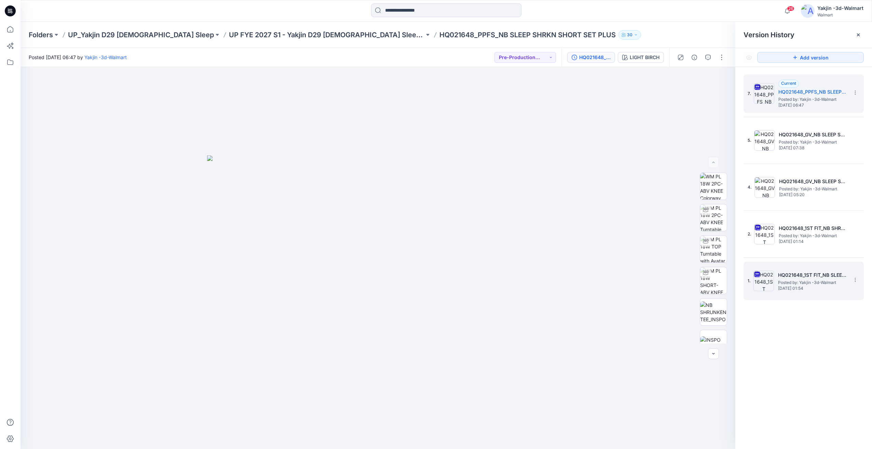
click at [816, 284] on span "Posted by: Yakjin -3d-Walmart" at bounding box center [812, 282] width 68 height 7
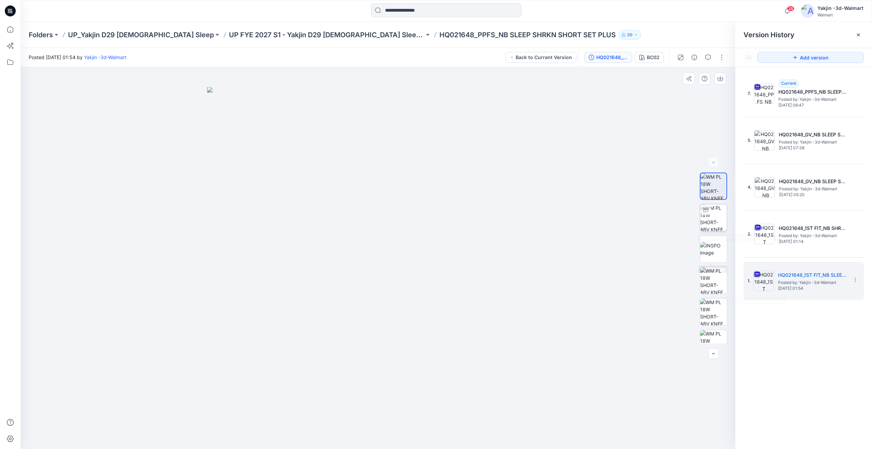
click at [708, 214] on div at bounding box center [705, 209] width 11 height 11
